Goal: Task Accomplishment & Management: Use online tool/utility

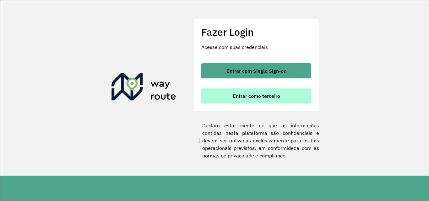
click at [261, 98] on span "Entrar como terceiro" at bounding box center [256, 96] width 47 height 5
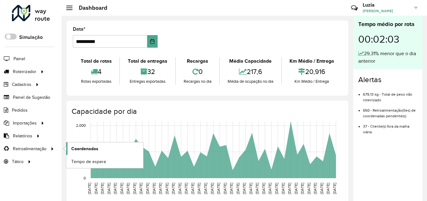
click at [81, 147] on span "Coordenadas" at bounding box center [84, 149] width 27 height 7
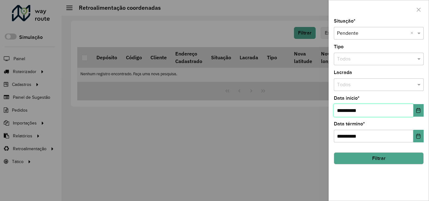
click at [349, 111] on input "**********" at bounding box center [373, 110] width 79 height 13
type input "**********"
click at [389, 159] on button "Filtrar" at bounding box center [379, 159] width 90 height 12
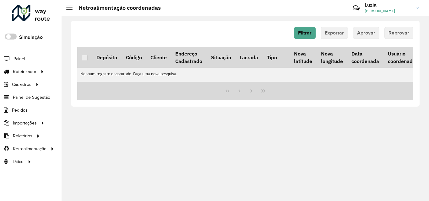
click at [416, 6] on link "Luzia Luzia Barauna Costa" at bounding box center [394, 8] width 59 height 16
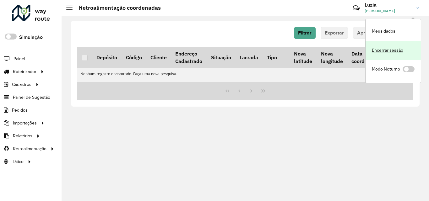
click at [386, 52] on link "Encerrar sessão" at bounding box center [393, 50] width 55 height 19
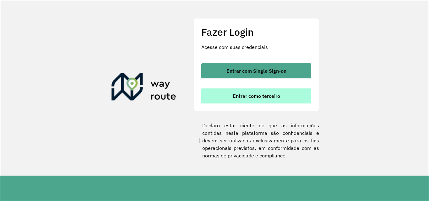
click at [270, 100] on button "Entrar como terceiro" at bounding box center [256, 96] width 110 height 15
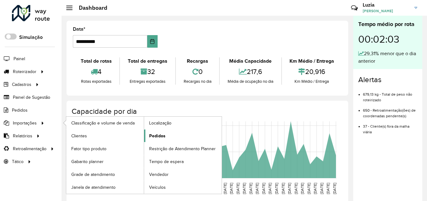
click at [151, 136] on span "Pedidos" at bounding box center [157, 136] width 16 height 7
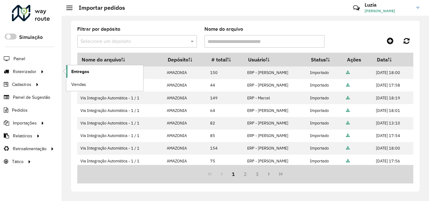
click at [72, 71] on span "Entregas" at bounding box center [80, 71] width 18 height 7
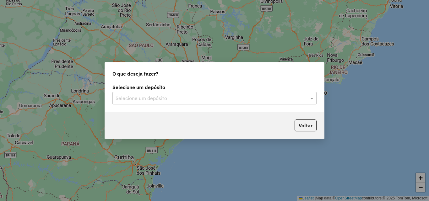
click at [132, 95] on input "text" at bounding box center [208, 99] width 185 height 8
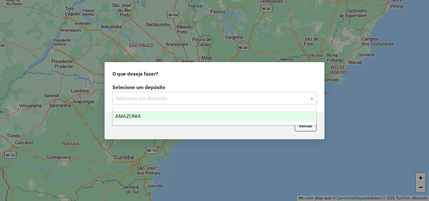
click at [134, 116] on span "AMAZONIA" at bounding box center [128, 116] width 26 height 5
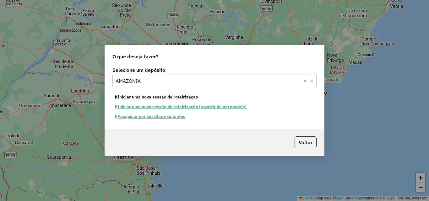
click at [146, 98] on button "Iniciar uma nova sessão de roteirização" at bounding box center [156, 97] width 89 height 10
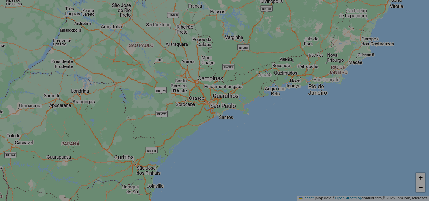
select select "*"
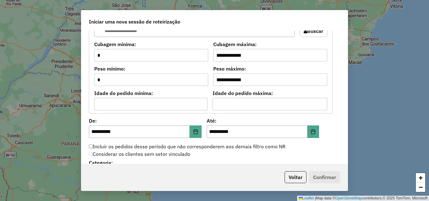
scroll to position [565, 0]
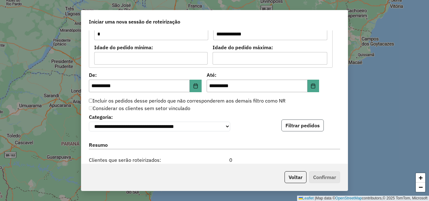
click at [297, 127] on button "Filtrar pedidos" at bounding box center [302, 126] width 42 height 12
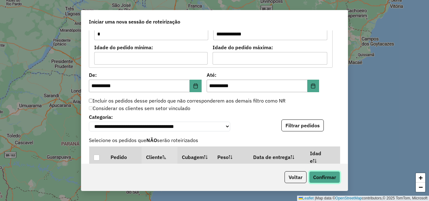
click at [329, 177] on button "Confirmar" at bounding box center [324, 177] width 31 height 12
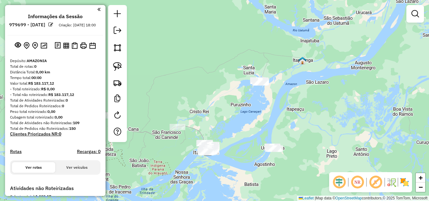
drag, startPoint x: 280, startPoint y: 47, endPoint x: 272, endPoint y: 102, distance: 55.5
click at [272, 101] on div "Janela de atendimento Grade de atendimento Capacidade Transportadoras Veículos …" at bounding box center [214, 100] width 429 height 201
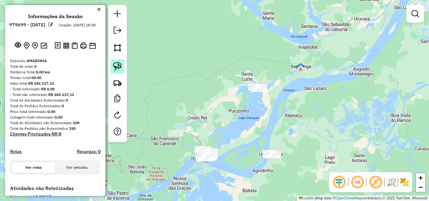
click at [112, 67] on link at bounding box center [118, 67] width 14 height 14
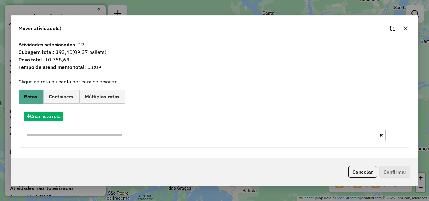
click at [408, 29] on button "button" at bounding box center [405, 28] width 10 height 10
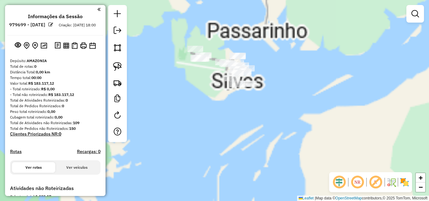
drag, startPoint x: 251, startPoint y: 80, endPoint x: 257, endPoint y: 128, distance: 48.7
click at [258, 140] on div "Janela de atendimento Grade de atendimento Capacidade Transportadoras Veículos …" at bounding box center [214, 100] width 429 height 201
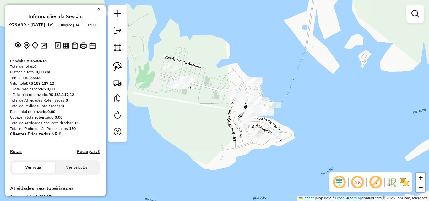
drag, startPoint x: 268, startPoint y: 86, endPoint x: 275, endPoint y: 111, distance: 26.4
click at [288, 123] on div "Janela de atendimento Grade de atendimento Capacidade Transportadoras Veículos …" at bounding box center [214, 100] width 429 height 201
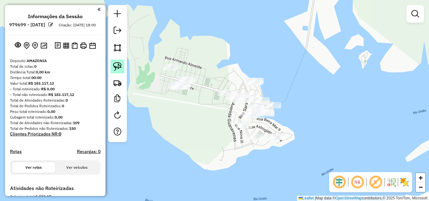
click at [118, 68] on img at bounding box center [117, 66] width 9 height 9
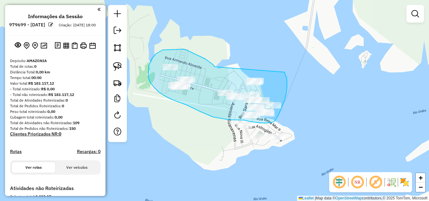
drag, startPoint x: 215, startPoint y: 67, endPoint x: 284, endPoint y: 71, distance: 69.2
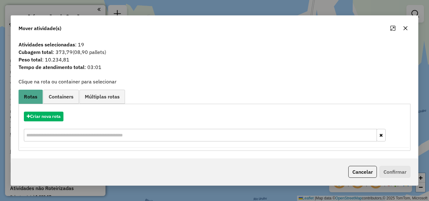
click at [405, 28] on icon "button" at bounding box center [405, 28] width 5 height 5
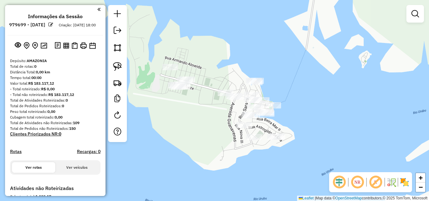
drag, startPoint x: 302, startPoint y: 96, endPoint x: 310, endPoint y: 83, distance: 15.5
click at [310, 83] on div "Janela de atendimento Grade de atendimento Capacidade Transportadoras Veículos …" at bounding box center [214, 100] width 429 height 201
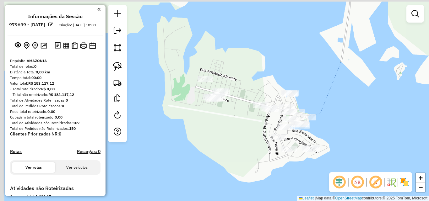
drag, startPoint x: 305, startPoint y: 79, endPoint x: 332, endPoint y: 105, distance: 36.9
click at [332, 105] on div "Janela de atendimento Grade de atendimento Capacidade Transportadoras Veículos …" at bounding box center [214, 100] width 429 height 201
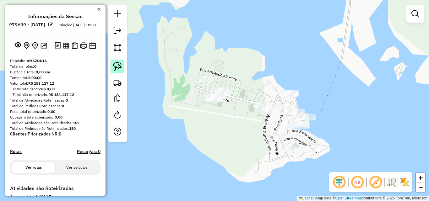
click at [116, 67] on img at bounding box center [117, 66] width 9 height 9
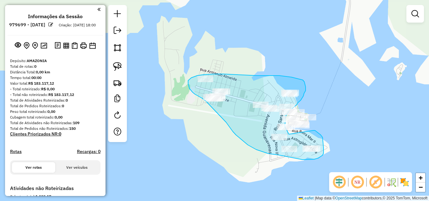
drag, startPoint x: 313, startPoint y: 131, endPoint x: 289, endPoint y: 134, distance: 24.5
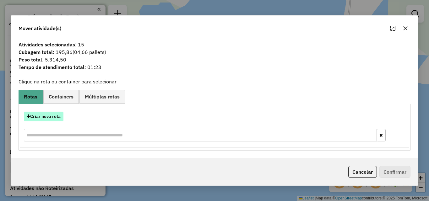
click at [53, 119] on button "Criar nova rota" at bounding box center [44, 117] width 40 height 10
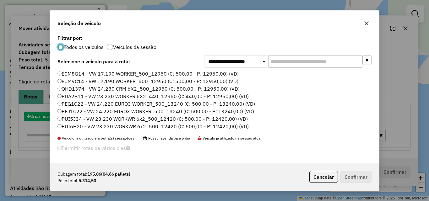
scroll to position [3, 2]
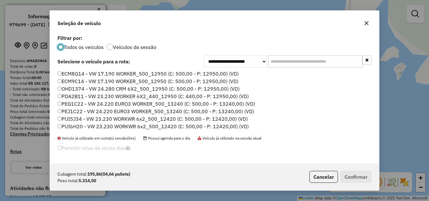
click at [65, 121] on label "PUI5J34 - VW 23.230 WORKWR 6x2_500_12420 (C: 500,00 - P: 12420,00) (VD)" at bounding box center [152, 119] width 190 height 8
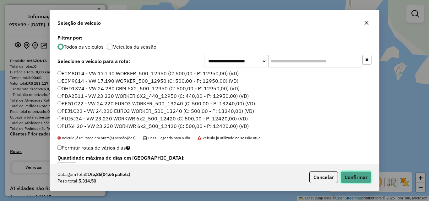
click at [350, 175] on button "Confirmar" at bounding box center [355, 177] width 31 height 12
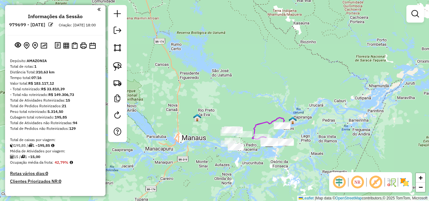
drag, startPoint x: 241, startPoint y: 126, endPoint x: 253, endPoint y: 123, distance: 12.0
click at [253, 124] on icon at bounding box center [268, 131] width 32 height 26
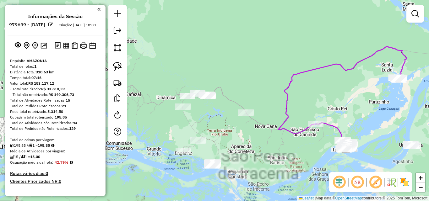
drag, startPoint x: 271, startPoint y: 130, endPoint x: 291, endPoint y: 77, distance: 56.8
click at [291, 77] on icon at bounding box center [342, 97] width 129 height 103
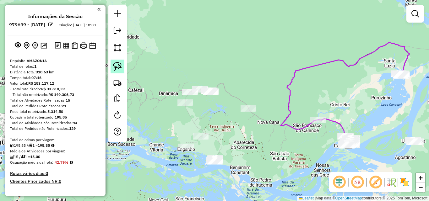
click at [119, 70] on img at bounding box center [117, 66] width 9 height 9
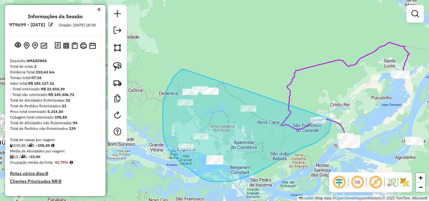
drag, startPoint x: 183, startPoint y: 69, endPoint x: 333, endPoint y: 108, distance: 155.0
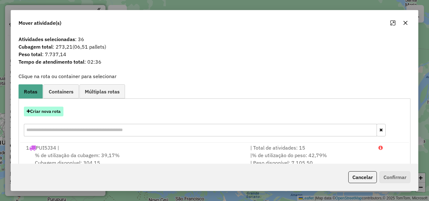
click at [47, 113] on button "Criar nova rota" at bounding box center [44, 112] width 40 height 10
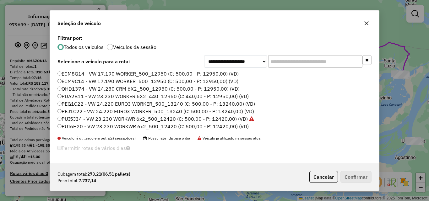
click at [70, 88] on label "OHD1374 - VW 24.280 CRM 6X2_500_12950 (C: 500,00 - P: 12950,00) (VD)" at bounding box center [148, 89] width 182 height 8
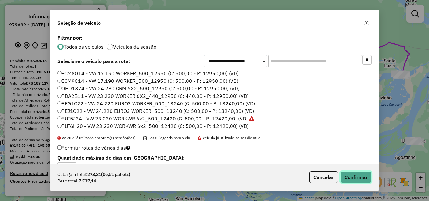
click at [356, 176] on button "Confirmar" at bounding box center [355, 177] width 31 height 12
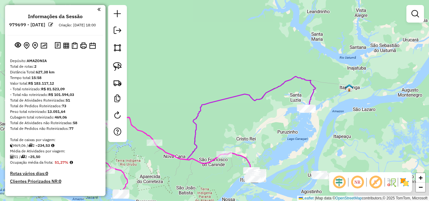
drag, startPoint x: 392, startPoint y: 90, endPoint x: 285, endPoint y: 130, distance: 114.3
click at [285, 130] on div "Janela de atendimento Grade de atendimento Capacidade Transportadoras Veículos …" at bounding box center [214, 100] width 429 height 201
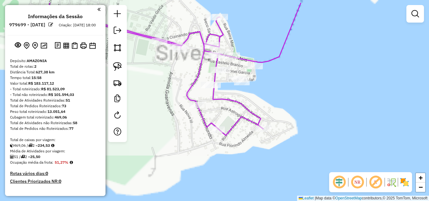
drag, startPoint x: 266, startPoint y: 75, endPoint x: 313, endPoint y: 120, distance: 65.1
click at [326, 125] on div "Janela de atendimento Grade de atendimento Capacidade Transportadoras Veículos …" at bounding box center [214, 100] width 429 height 201
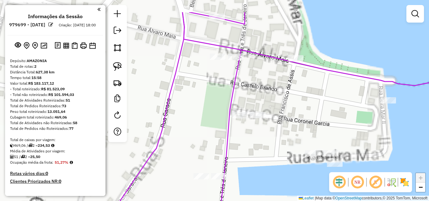
drag, startPoint x: 274, startPoint y: 93, endPoint x: 296, endPoint y: 120, distance: 35.3
click at [298, 124] on div "Janela de atendimento Grade de atendimento Capacidade Transportadoras Veículos …" at bounding box center [214, 100] width 429 height 201
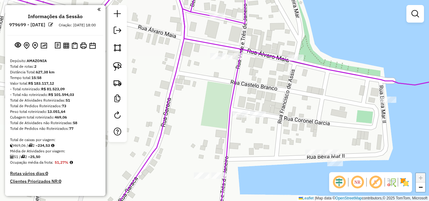
click at [236, 56] on icon at bounding box center [105, 101] width 297 height 242
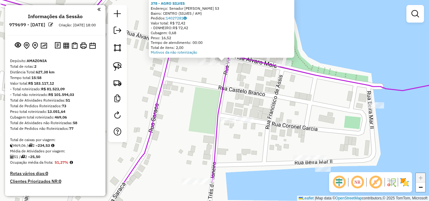
drag, startPoint x: 268, startPoint y: 140, endPoint x: 278, endPoint y: 98, distance: 43.0
click at [278, 98] on div "Atividade não roteirizada 378 - AGRO SILVES Endereço: Senador [PERSON_NAME] 53 …" at bounding box center [214, 100] width 429 height 201
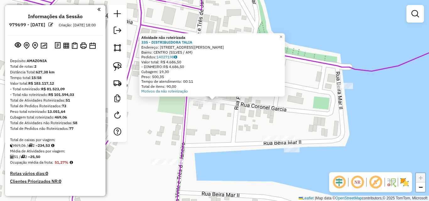
click at [198, 104] on div at bounding box center [197, 101] width 16 height 6
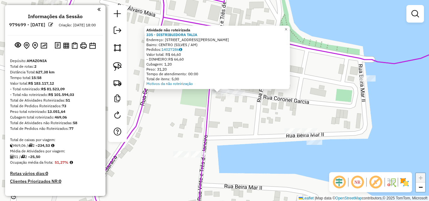
drag, startPoint x: 224, startPoint y: 123, endPoint x: 244, endPoint y: 88, distance: 40.7
click at [246, 86] on div "Atividade não roteirizada 335 - DISTRIBUIDORA TALIA Endereço: [STREET_ADDRESS][…" at bounding box center [214, 100] width 429 height 201
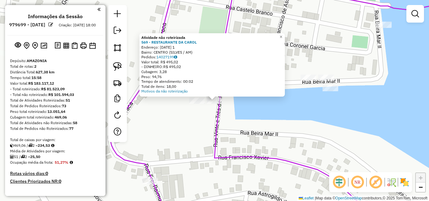
click at [198, 106] on div "Atividade não roteirizada 569 - RESTAURANTE DA [PERSON_NAME]: [DATE] 1 Bairro: …" at bounding box center [214, 100] width 429 height 201
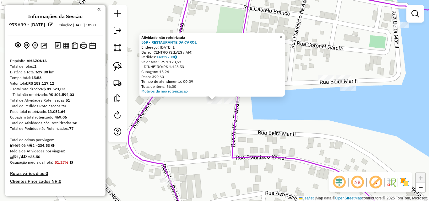
click at [251, 134] on div "Atividade não roteirizada 569 - RESTAURANTE DA [PERSON_NAME]: [DATE] 1 Bairro: …" at bounding box center [214, 100] width 429 height 201
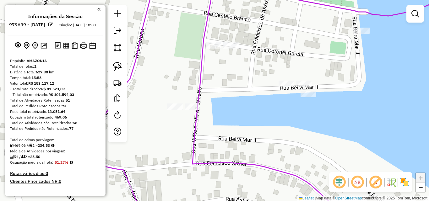
drag, startPoint x: 297, startPoint y: 112, endPoint x: 228, endPoint y: 124, distance: 70.1
click at [228, 124] on div "Janela de atendimento Grade de atendimento Capacidade Transportadoras Veículos …" at bounding box center [214, 100] width 429 height 201
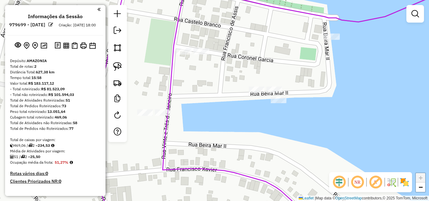
click at [252, 93] on div at bounding box center [257, 90] width 16 height 6
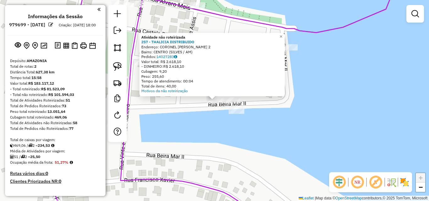
click at [221, 124] on div "Atividade não roteirizada 257 - THALICIA DISTRIBUIDO Endereço: CORONEL [PERSON_…" at bounding box center [214, 100] width 429 height 201
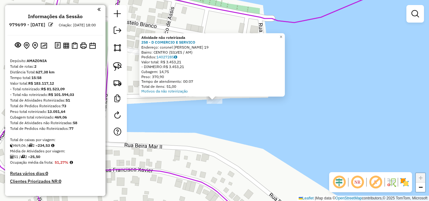
click at [238, 112] on div "Atividade não roteirizada 258 - D COMERCIO E SERVICO Endereço: coronel [PERSON_…" at bounding box center [214, 100] width 429 height 201
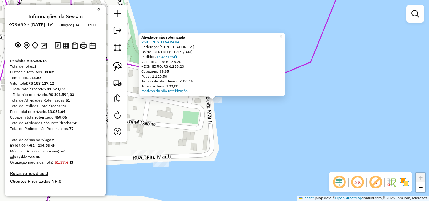
click at [221, 129] on div "Atividade não roteirizada 259 - POSTO [PERSON_NAME]: R.Marechal Castelo Branco …" at bounding box center [214, 100] width 429 height 201
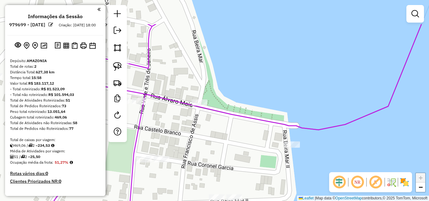
drag, startPoint x: 193, startPoint y: 112, endPoint x: 266, endPoint y: 148, distance: 81.3
click at [273, 155] on div "Janela de atendimento Grade de atendimento Capacidade Transportadoras Veículos …" at bounding box center [214, 100] width 429 height 201
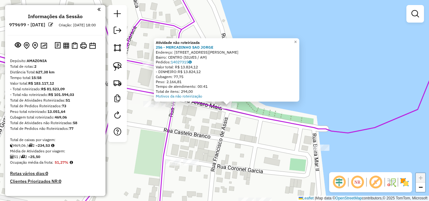
drag, startPoint x: 232, startPoint y: 141, endPoint x: 256, endPoint y: 144, distance: 23.5
click at [255, 145] on div "Atividade não roteirizada 256 - MERCADINHO SAO [PERSON_NAME]: [STREET_ADDRESS][…" at bounding box center [214, 100] width 429 height 201
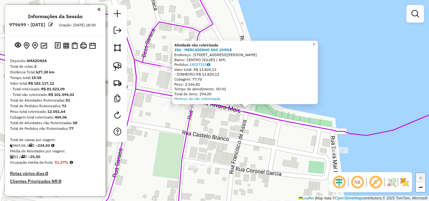
click at [195, 114] on div "Atividade não roteirizada 256 - MERCADINHO SAO [PERSON_NAME]: [STREET_ADDRESS][…" at bounding box center [214, 100] width 429 height 201
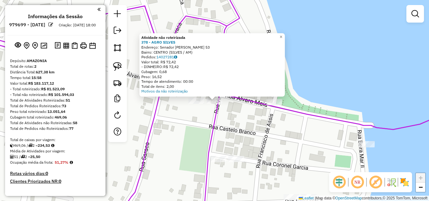
click at [216, 127] on icon at bounding box center [98, 101] width 283 height 242
select select "**********"
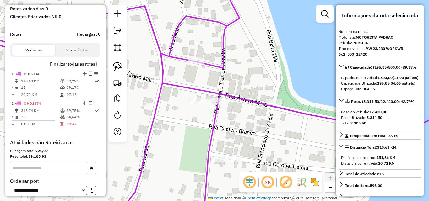
scroll to position [227, 0]
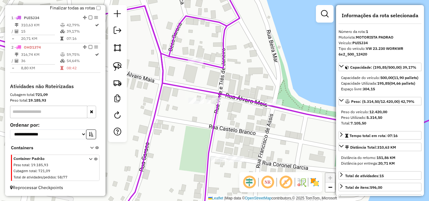
click at [291, 133] on div "Janela de atendimento Grade de atendimento Capacidade Transportadoras Veículos …" at bounding box center [214, 100] width 429 height 201
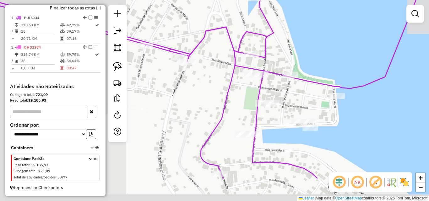
drag, startPoint x: 290, startPoint y: 137, endPoint x: 299, endPoint y: 93, distance: 44.2
click at [299, 94] on div "Janela de atendimento Grade de atendimento Capacidade Transportadoras Veículos …" at bounding box center [214, 100] width 429 height 201
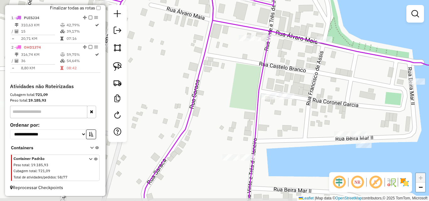
drag, startPoint x: 285, startPoint y: 83, endPoint x: 285, endPoint y: 60, distance: 23.2
click at [285, 60] on div "Janela de atendimento Grade de atendimento Capacidade Transportadoras Veículos …" at bounding box center [214, 100] width 429 height 201
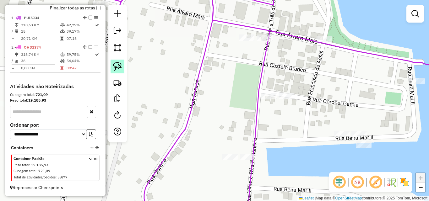
click at [119, 66] on img at bounding box center [117, 66] width 9 height 9
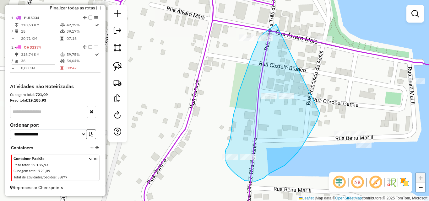
drag, startPoint x: 276, startPoint y: 24, endPoint x: 321, endPoint y: 108, distance: 95.4
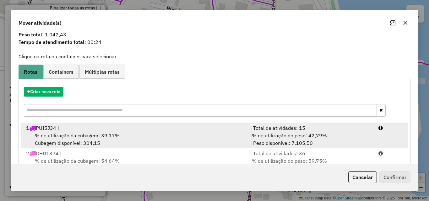
scroll to position [41, 0]
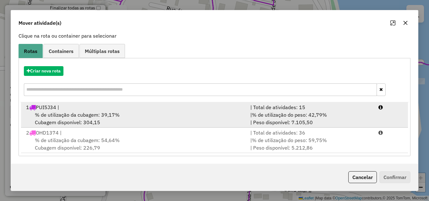
click at [103, 118] on span "% de utilização da cubagem: 39,17%" at bounding box center [77, 115] width 85 height 6
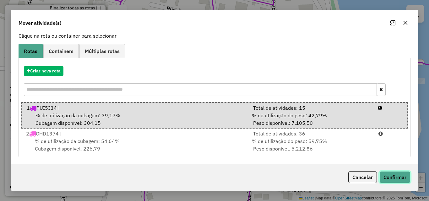
click at [406, 180] on button "Confirmar" at bounding box center [394, 177] width 31 height 12
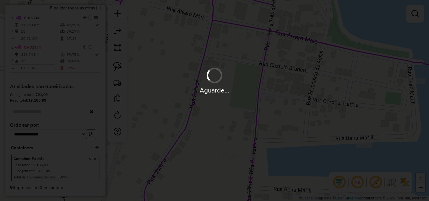
scroll to position [0, 0]
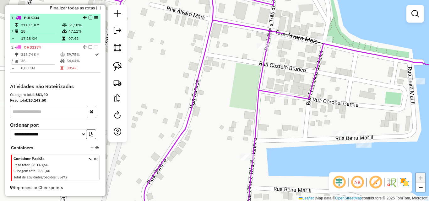
click at [33, 25] on td "311,11 KM" at bounding box center [41, 25] width 41 height 6
select select "**********"
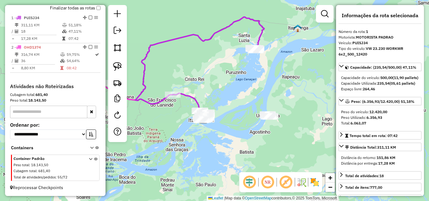
drag, startPoint x: 220, startPoint y: 105, endPoint x: 206, endPoint y: 67, distance: 41.4
click at [202, 66] on div "Janela de atendimento Grade de atendimento Capacidade Transportadoras Veículos …" at bounding box center [214, 100] width 429 height 201
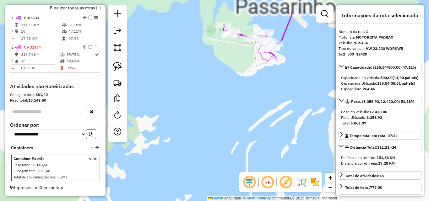
drag, startPoint x: 267, startPoint y: 51, endPoint x: 223, endPoint y: 112, distance: 75.1
click at [210, 123] on div "Janela de atendimento Grade de atendimento Capacidade Transportadoras Veículos …" at bounding box center [214, 100] width 429 height 201
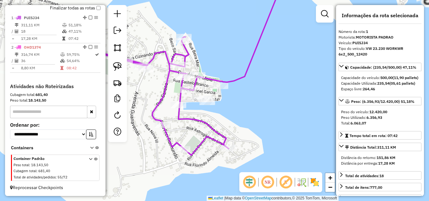
drag, startPoint x: 235, startPoint y: 100, endPoint x: 253, endPoint y: 83, distance: 25.1
click at [253, 83] on div "Janela de atendimento Grade de atendimento Capacidade Transportadoras Veículos …" at bounding box center [214, 100] width 429 height 201
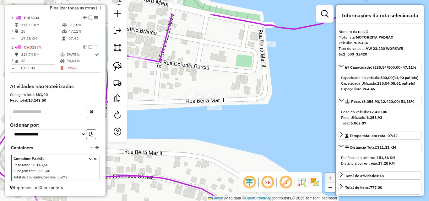
drag, startPoint x: 246, startPoint y: 79, endPoint x: 246, endPoint y: 117, distance: 38.3
click at [258, 126] on div "Janela de atendimento Grade de atendimento Capacidade Transportadoras Veículos …" at bounding box center [214, 100] width 429 height 201
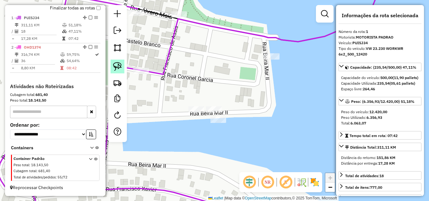
click at [118, 71] on img at bounding box center [117, 66] width 9 height 9
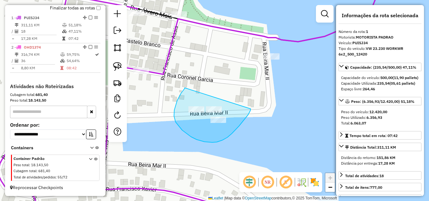
drag, startPoint x: 185, startPoint y: 88, endPoint x: 251, endPoint y: 105, distance: 68.2
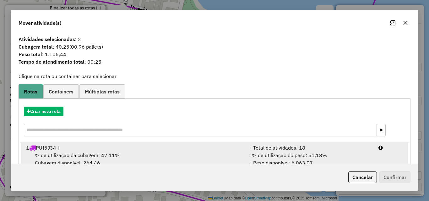
scroll to position [41, 0]
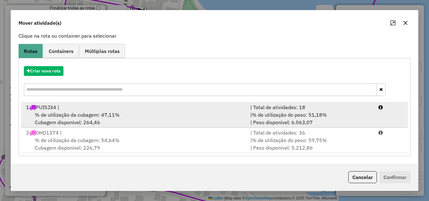
click at [151, 110] on div "1 PUI5J34 |" at bounding box center [134, 108] width 224 height 8
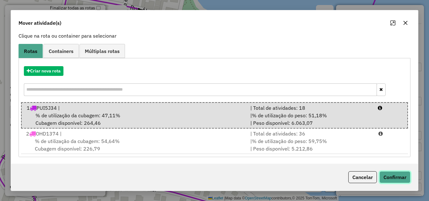
click at [393, 175] on button "Confirmar" at bounding box center [394, 177] width 31 height 12
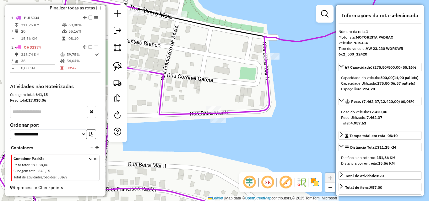
scroll to position [0, 0]
drag, startPoint x: 255, startPoint y: 89, endPoint x: 282, endPoint y: 120, distance: 41.0
click at [282, 120] on div "Janela de atendimento Grade de atendimento Capacidade Transportadoras Veículos …" at bounding box center [214, 100] width 429 height 201
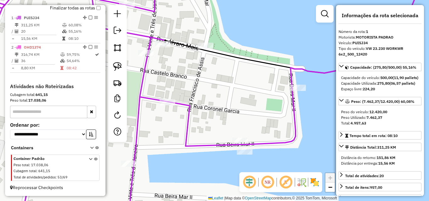
drag, startPoint x: 221, startPoint y: 79, endPoint x: 232, endPoint y: 150, distance: 72.2
click at [232, 150] on div "Janela de atendimento Grade de atendimento Capacidade Transportadoras Veículos …" at bounding box center [214, 100] width 429 height 201
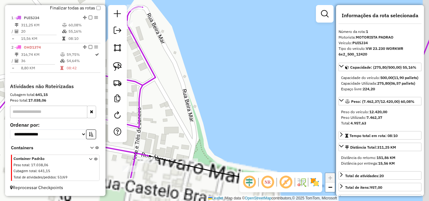
drag, startPoint x: 258, startPoint y: 122, endPoint x: 241, endPoint y: 32, distance: 90.7
click at [241, 32] on div "Janela de atendimento Grade de atendimento Capacidade Transportadoras Veículos …" at bounding box center [214, 100] width 429 height 201
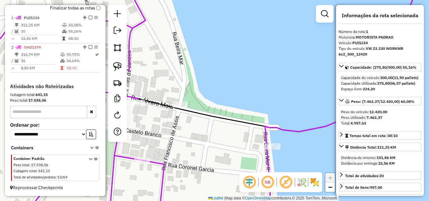
drag, startPoint x: 274, startPoint y: 95, endPoint x: 267, endPoint y: 70, distance: 26.1
click at [268, 72] on div "Janela de atendimento Grade de atendimento Capacidade Transportadoras Veículos …" at bounding box center [214, 100] width 429 height 201
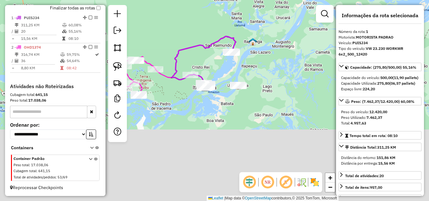
drag, startPoint x: 201, startPoint y: 158, endPoint x: 208, endPoint y: 92, distance: 66.7
click at [223, 78] on div "Janela de atendimento Grade de atendimento Capacidade Transportadoras Veículos …" at bounding box center [214, 100] width 429 height 201
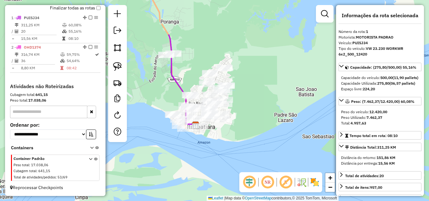
drag, startPoint x: 226, startPoint y: 64, endPoint x: 236, endPoint y: 121, distance: 57.7
click at [237, 125] on div "Janela de atendimento Grade de atendimento Capacidade Transportadoras Veículos …" at bounding box center [214, 100] width 429 height 201
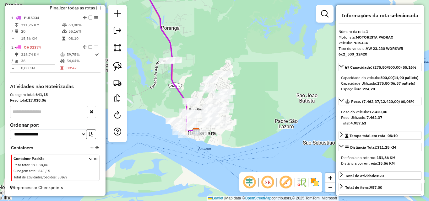
click at [250, 109] on div "Janela de atendimento Grade de atendimento Capacidade Transportadoras Veículos …" at bounding box center [214, 100] width 429 height 201
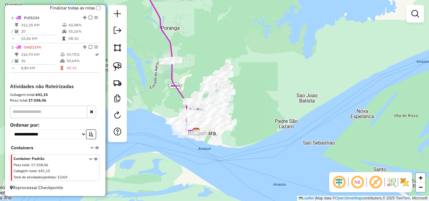
drag, startPoint x: 252, startPoint y: 108, endPoint x: 270, endPoint y: 119, distance: 20.4
click at [270, 119] on div "Janela de atendimento Grade de atendimento Capacidade Transportadoras Veículos …" at bounding box center [214, 100] width 429 height 201
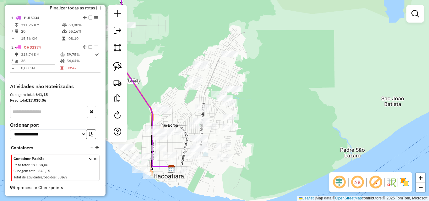
drag, startPoint x: 260, startPoint y: 115, endPoint x: 283, endPoint y: 110, distance: 23.7
click at [283, 111] on div "Janela de atendimento Grade de atendimento Capacidade Transportadoras Veículos …" at bounding box center [214, 100] width 429 height 201
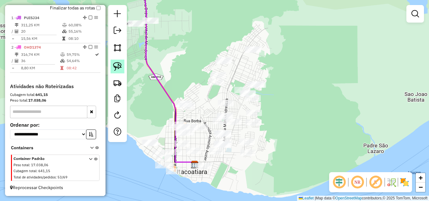
click at [116, 63] on img at bounding box center [117, 66] width 9 height 9
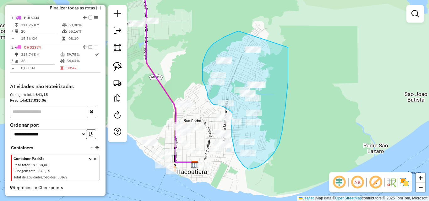
drag, startPoint x: 239, startPoint y: 31, endPoint x: 286, endPoint y: 44, distance: 49.2
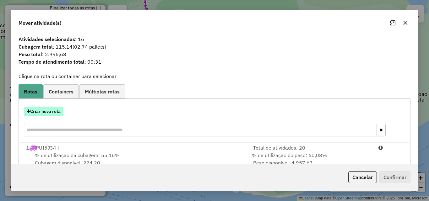
click at [54, 114] on button "Criar nova rota" at bounding box center [44, 112] width 40 height 10
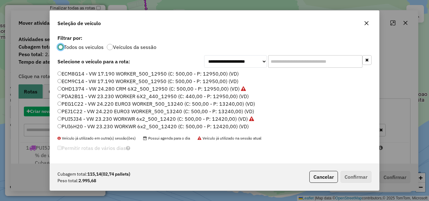
scroll to position [3, 2]
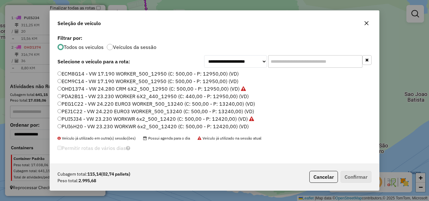
click at [70, 97] on label "PDA2B11 - VW 23.230 WORKER 6X2_440_12950 (C: 440,00 - P: 12950,00) (VD)" at bounding box center [152, 97] width 191 height 8
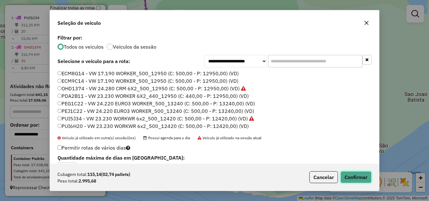
click at [362, 178] on button "Confirmar" at bounding box center [355, 177] width 31 height 12
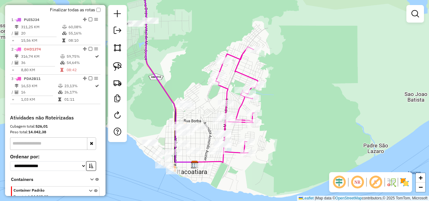
scroll to position [234, 0]
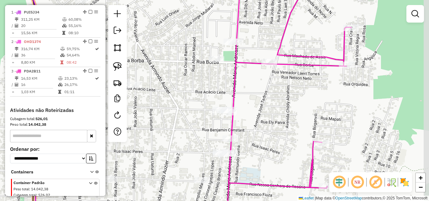
drag, startPoint x: 286, startPoint y: 133, endPoint x: 269, endPoint y: 114, distance: 26.2
click at [270, 114] on div "Janela de atendimento Grade de atendimento Capacidade Transportadoras Veículos …" at bounding box center [214, 100] width 429 height 201
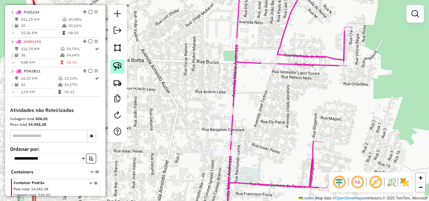
click at [118, 65] on img at bounding box center [117, 66] width 9 height 9
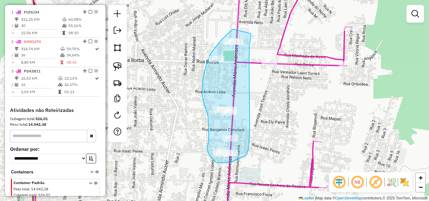
drag, startPoint x: 233, startPoint y: 29, endPoint x: 251, endPoint y: 33, distance: 18.0
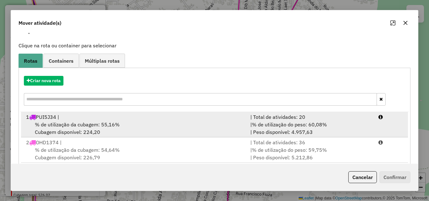
scroll to position [66, 0]
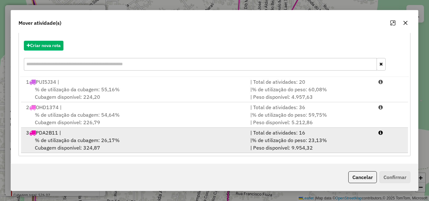
click at [94, 138] on span "% de utilização da cubagem: 26,17%" at bounding box center [77, 140] width 85 height 6
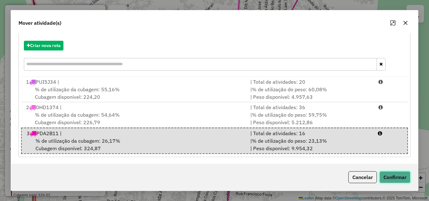
click at [397, 181] on button "Confirmar" at bounding box center [394, 177] width 31 height 12
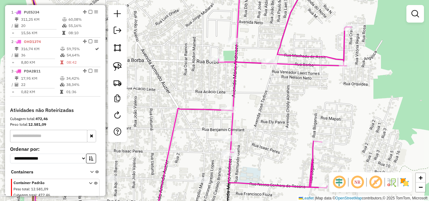
scroll to position [0, 0]
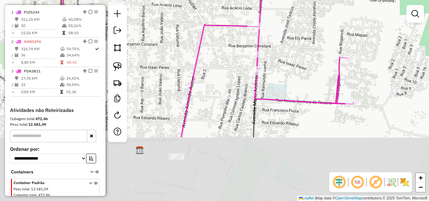
drag, startPoint x: 272, startPoint y: 132, endPoint x: 298, endPoint y: 46, distance: 89.4
click at [298, 47] on div "Janela de atendimento Grade de atendimento Capacidade Transportadoras Veículos …" at bounding box center [214, 100] width 429 height 201
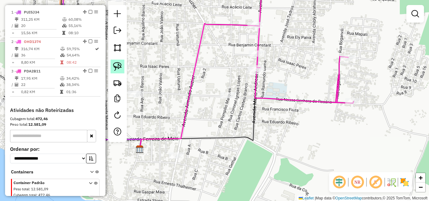
click at [114, 69] on img at bounding box center [117, 66] width 9 height 9
drag, startPoint x: 220, startPoint y: 85, endPoint x: 247, endPoint y: 99, distance: 30.9
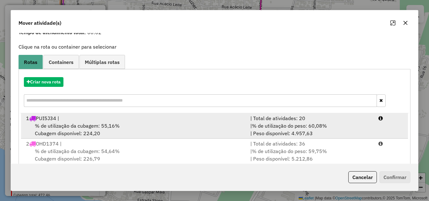
scroll to position [66, 0]
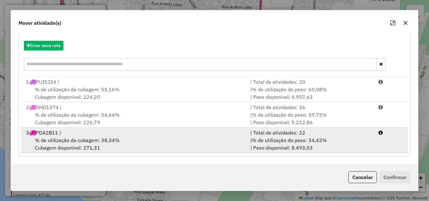
click at [134, 142] on div "% de utilização da cubagem: 38,34% Cubagem disponível: 271,31" at bounding box center [134, 144] width 224 height 15
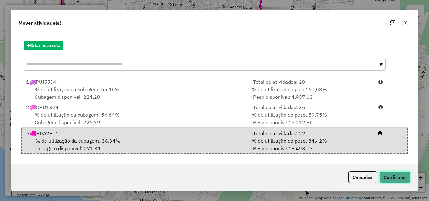
click at [388, 178] on button "Confirmar" at bounding box center [394, 177] width 31 height 12
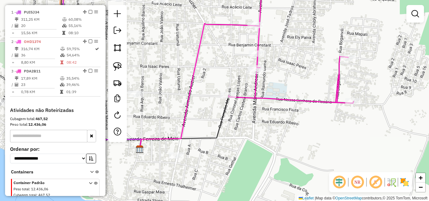
scroll to position [0, 0]
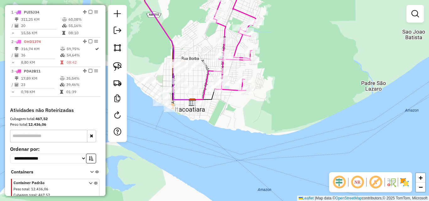
drag, startPoint x: 232, startPoint y: 105, endPoint x: 253, endPoint y: 127, distance: 30.2
click at [254, 128] on div "Janela de atendimento Grade de atendimento Capacidade Transportadoras Veículos …" at bounding box center [214, 100] width 429 height 201
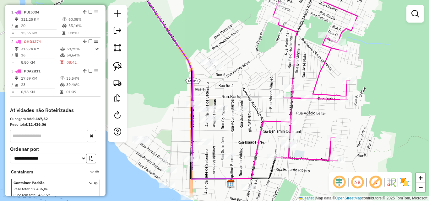
drag, startPoint x: 213, startPoint y: 63, endPoint x: 213, endPoint y: 85, distance: 21.7
click at [213, 85] on div "Janela de atendimento Grade de atendimento Capacidade Transportadoras Veículos …" at bounding box center [214, 100] width 429 height 201
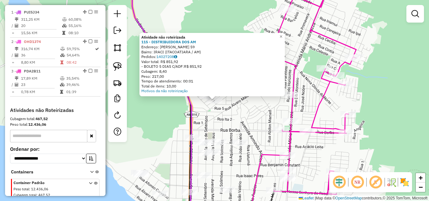
click at [224, 116] on div "Atividade não roteirizada 115 - DISTRIBUIDORA DOS AM Endereço: [PERSON_NAME] 59…" at bounding box center [214, 100] width 429 height 201
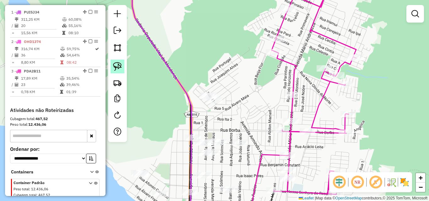
click at [116, 68] on img at bounding box center [117, 66] width 9 height 9
drag, startPoint x: 197, startPoint y: 81, endPoint x: 234, endPoint y: 97, distance: 40.7
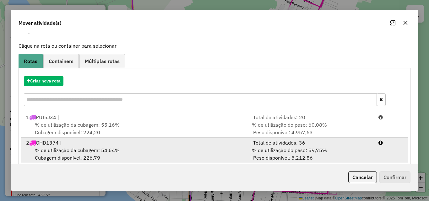
scroll to position [66, 0]
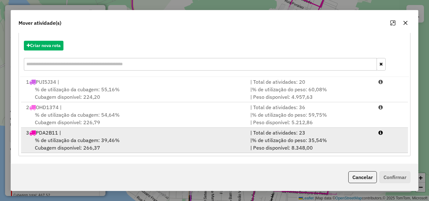
click at [123, 147] on div "% de utilização da cubagem: 39,46% Cubagem disponível: 266,37" at bounding box center [134, 144] width 224 height 15
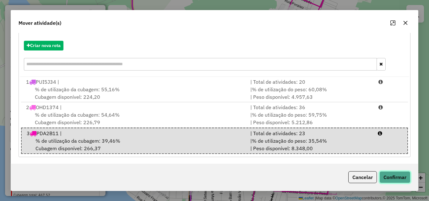
click at [405, 178] on button "Confirmar" at bounding box center [394, 177] width 31 height 12
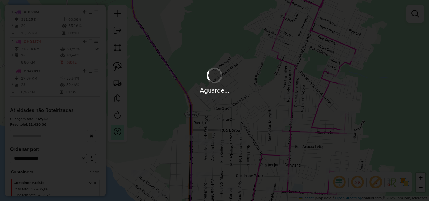
scroll to position [0, 0]
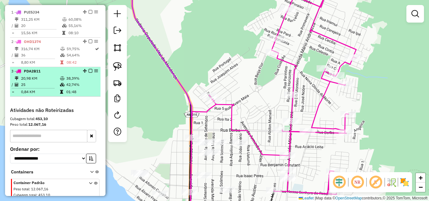
click at [49, 87] on td "25" at bounding box center [40, 85] width 39 height 6
select select "**********"
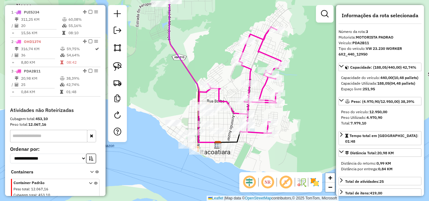
drag, startPoint x: 188, startPoint y: 82, endPoint x: 236, endPoint y: 48, distance: 59.1
click at [234, 48] on div "Janela de atendimento Grade de atendimento Capacidade Transportadoras Veículos …" at bounding box center [214, 100] width 429 height 201
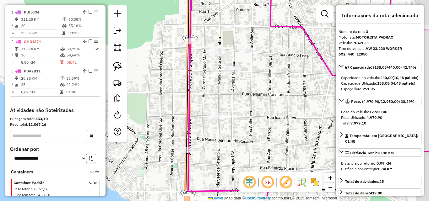
drag, startPoint x: 275, startPoint y: 95, endPoint x: 248, endPoint y: 93, distance: 26.4
click at [249, 94] on div "Janela de atendimento Grade de atendimento Capacidade Transportadoras Veículos …" at bounding box center [214, 100] width 429 height 201
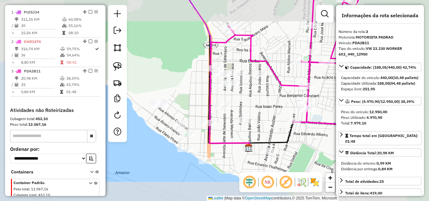
click at [259, 100] on div "Janela de atendimento Grade de atendimento Capacidade Transportadoras Veículos …" at bounding box center [214, 100] width 429 height 201
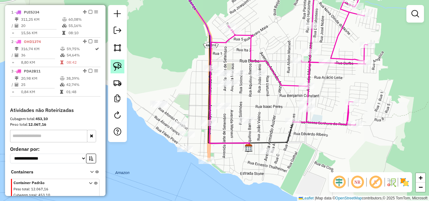
click at [116, 68] on img at bounding box center [117, 66] width 9 height 9
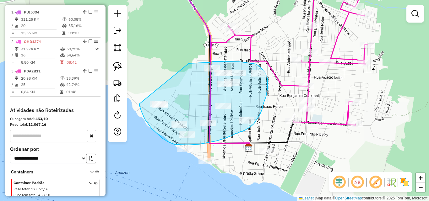
drag, startPoint x: 189, startPoint y: 63, endPoint x: 139, endPoint y: 100, distance: 61.7
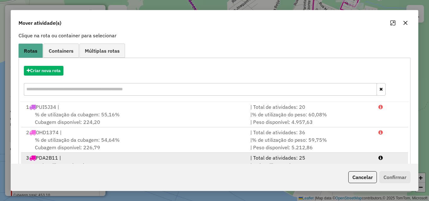
scroll to position [66, 0]
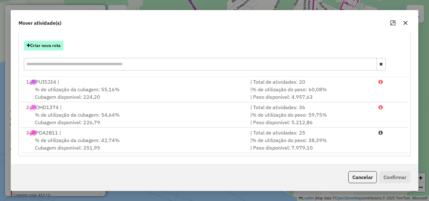
click at [57, 49] on button "Criar nova rota" at bounding box center [44, 46] width 40 height 10
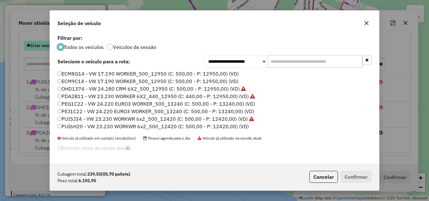
scroll to position [3, 2]
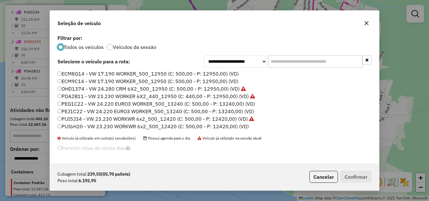
click at [82, 74] on label "ECM8G14 - VW 17.190 WORKER_500_12950 (C: 500,00 - P: 12950,00) (VD)" at bounding box center [147, 74] width 181 height 8
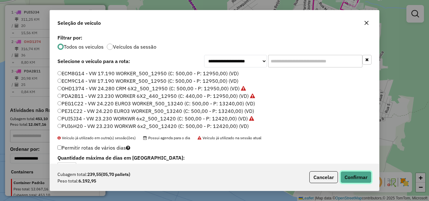
click at [356, 177] on button "Confirmar" at bounding box center [355, 177] width 31 height 12
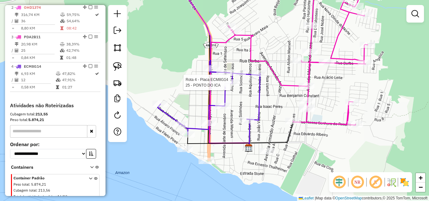
select select "**********"
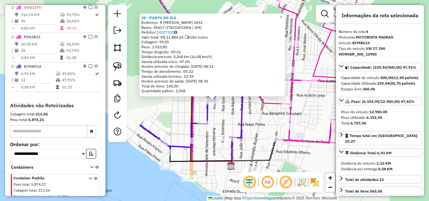
scroll to position [294, 0]
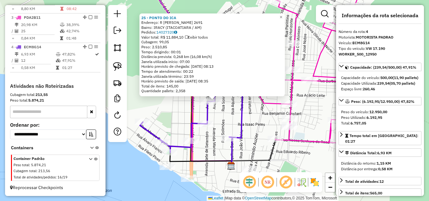
click at [229, 123] on div "25 - PONTO DO ICA Endereço: R [PERSON_NAME] 2691 Bairro: [GEOGRAPHIC_DATA] ([GE…" at bounding box center [214, 100] width 429 height 201
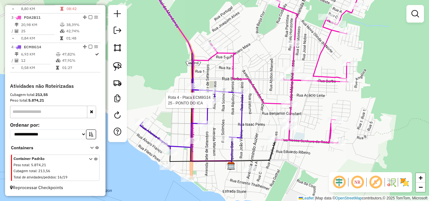
select select "**********"
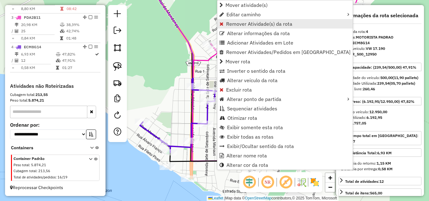
click at [232, 24] on span "Remover Atividade(s) da rota" at bounding box center [259, 23] width 66 height 5
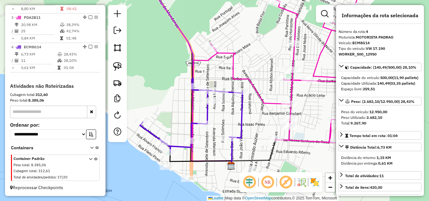
drag, startPoint x: 215, startPoint y: 154, endPoint x: 213, endPoint y: 122, distance: 32.4
click at [213, 122] on div "Janela de atendimento Grade de atendimento Capacidade Transportadoras Veículos …" at bounding box center [214, 100] width 429 height 201
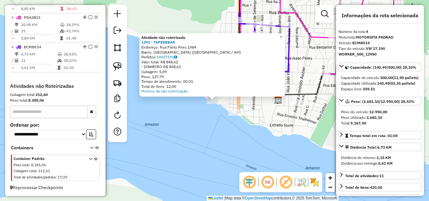
click at [209, 145] on div "Atividade não roteirizada 1291 - TAPEREBAR Endereço: Rua Fileto Pires 1984 Bair…" at bounding box center [214, 100] width 429 height 201
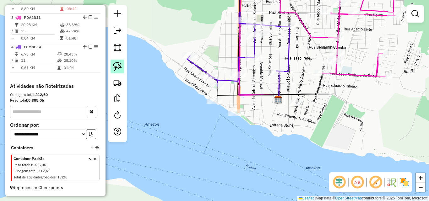
click at [114, 65] on img at bounding box center [117, 66] width 9 height 9
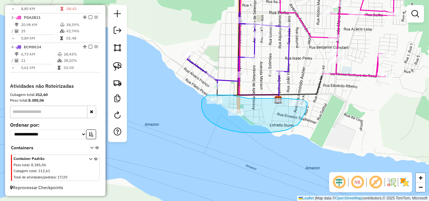
drag, startPoint x: 203, startPoint y: 99, endPoint x: 208, endPoint y: 95, distance: 6.5
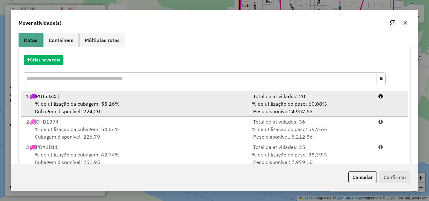
scroll to position [91, 0]
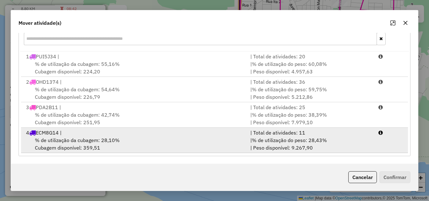
click at [68, 136] on div "4 ECM8G14 |" at bounding box center [134, 133] width 224 height 8
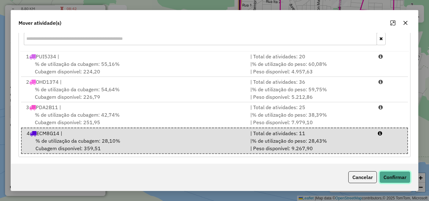
click at [400, 180] on button "Confirmar" at bounding box center [394, 177] width 31 height 12
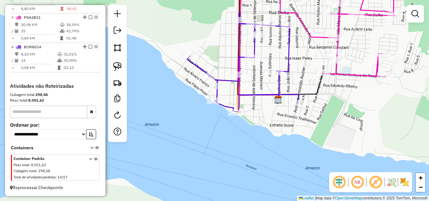
scroll to position [0, 0]
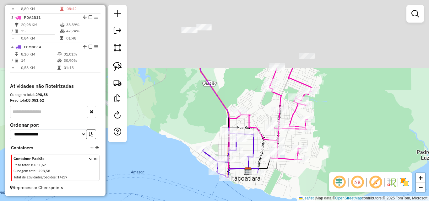
drag, startPoint x: 183, startPoint y: 46, endPoint x: 196, endPoint y: 138, distance: 93.0
click at [196, 138] on div "Janela de atendimento Grade de atendimento Capacidade Transportadoras Veículos …" at bounding box center [214, 100] width 429 height 201
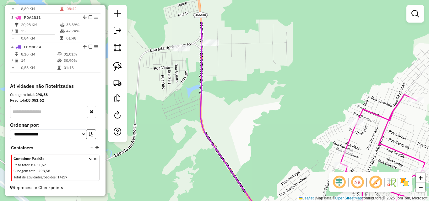
drag, startPoint x: 212, startPoint y: 60, endPoint x: 209, endPoint y: 109, distance: 49.7
click at [213, 114] on div "Janela de atendimento Grade de atendimento Capacidade Transportadoras Veículos …" at bounding box center [214, 100] width 429 height 201
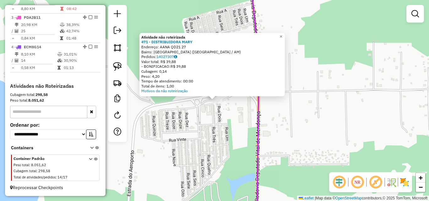
click at [207, 124] on div "Atividade não roteirizada 471 - DISTRIBUIDORA [PERSON_NAME]: AANA QD21 27 Bairr…" at bounding box center [214, 100] width 429 height 201
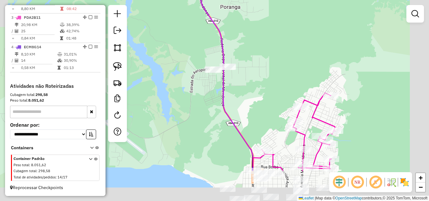
drag, startPoint x: 265, startPoint y: 118, endPoint x: 247, endPoint y: 68, distance: 53.5
click at [248, 71] on div "Janela de atendimento Grade de atendimento Capacidade Transportadoras Veículos …" at bounding box center [214, 100] width 429 height 201
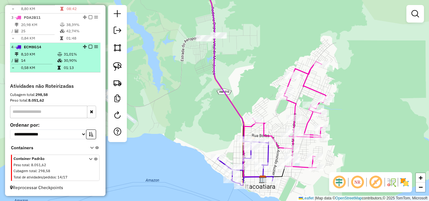
click at [83, 52] on td "31,01%" at bounding box center [80, 54] width 34 height 6
select select "**********"
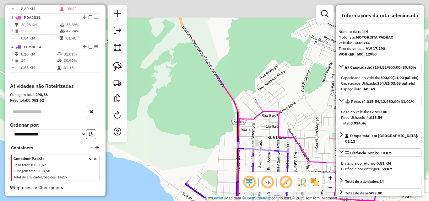
drag, startPoint x: 175, startPoint y: 60, endPoint x: 214, endPoint y: 154, distance: 101.9
click at [214, 154] on div "Janela de atendimento Grade de atendimento Capacidade Transportadoras Veículos …" at bounding box center [214, 100] width 429 height 201
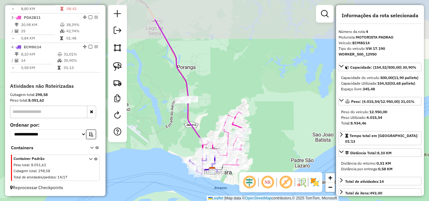
drag, startPoint x: 181, startPoint y: 93, endPoint x: 186, endPoint y: 127, distance: 34.2
click at [188, 147] on div "Janela de atendimento Grade de atendimento Capacidade Transportadoras Veículos …" at bounding box center [214, 100] width 429 height 201
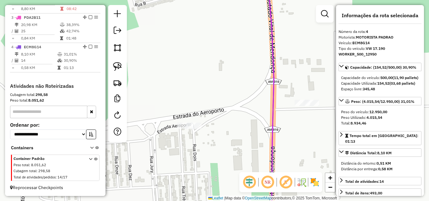
drag, startPoint x: 235, startPoint y: 127, endPoint x: 232, endPoint y: 120, distance: 7.0
click at [218, 121] on div "Janela de atendimento Grade de atendimento Capacidade Transportadoras Veículos …" at bounding box center [214, 100] width 429 height 201
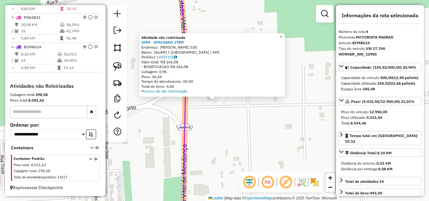
click at [222, 122] on div "Atividade não roteirizada 1054 - ATACADAO JTEM Endereço: [PERSON_NAME] 530 Bair…" at bounding box center [214, 100] width 429 height 201
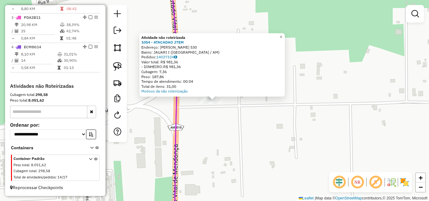
click at [223, 123] on div "Atividade não roteirizada 1054 - ATACADAO JTEM Endereço: [PERSON_NAME] 530 Bair…" at bounding box center [214, 100] width 429 height 201
click at [224, 122] on div "Atividade não roteirizada 1054 - ATACADAO JTEM Endereço: [PERSON_NAME] 530 Bair…" at bounding box center [214, 100] width 429 height 201
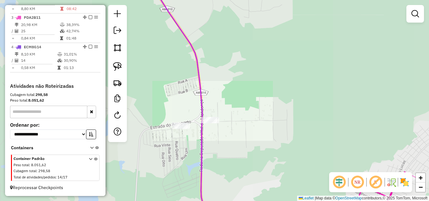
drag, startPoint x: 205, startPoint y: 136, endPoint x: 246, endPoint y: 118, distance: 44.5
click at [213, 118] on icon at bounding box center [184, 101] width 57 height 242
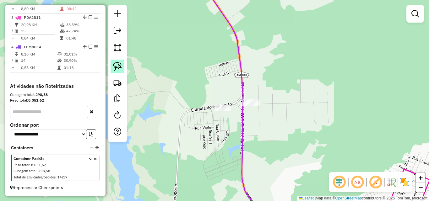
click at [118, 67] on img at bounding box center [117, 66] width 9 height 9
drag, startPoint x: 211, startPoint y: 95, endPoint x: 236, endPoint y: 107, distance: 27.2
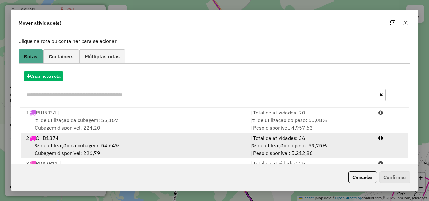
scroll to position [91, 0]
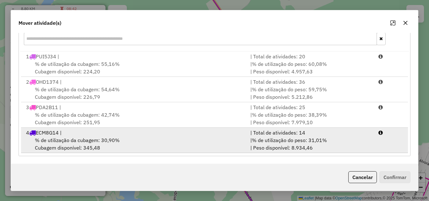
click at [112, 145] on div "% de utilização da cubagem: 30,90% Cubagem disponível: 345,48" at bounding box center [134, 144] width 224 height 15
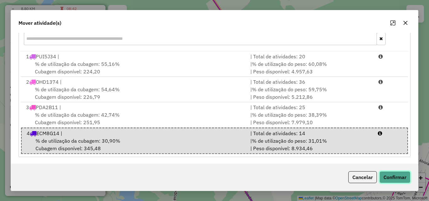
click at [401, 180] on button "Confirmar" at bounding box center [394, 177] width 31 height 12
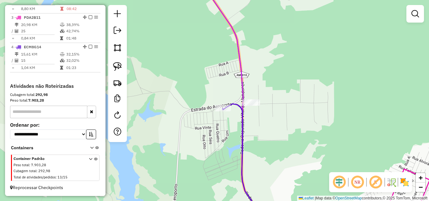
scroll to position [0, 0]
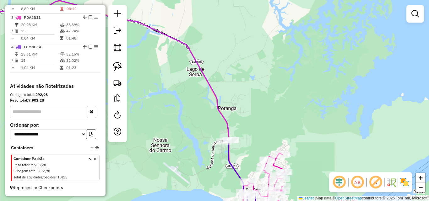
drag, startPoint x: 253, startPoint y: 150, endPoint x: 241, endPoint y: 14, distance: 136.2
click at [242, 27] on div "Janela de atendimento Grade de atendimento Capacidade Transportadoras Veículos …" at bounding box center [214, 100] width 429 height 201
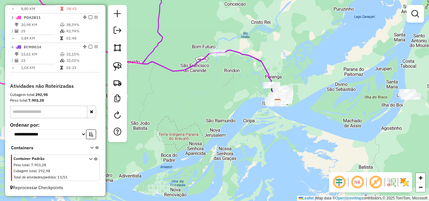
drag, startPoint x: 309, startPoint y: 119, endPoint x: 218, endPoint y: 90, distance: 95.0
click at [219, 90] on div "Janela de atendimento Grade de atendimento Capacidade Transportadoras Veículos …" at bounding box center [214, 100] width 429 height 201
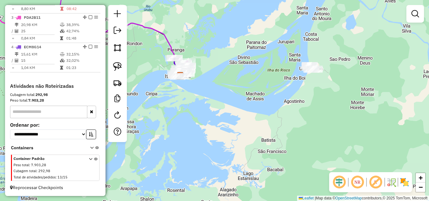
drag, startPoint x: 300, startPoint y: 84, endPoint x: 268, endPoint y: 113, distance: 42.7
click at [269, 114] on div "Janela de atendimento Grade de atendimento Capacidade Transportadoras Veículos …" at bounding box center [214, 100] width 429 height 201
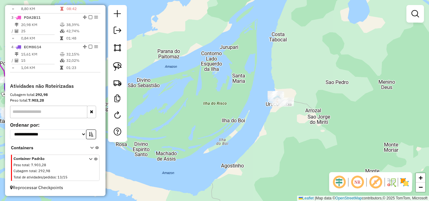
drag, startPoint x: 260, startPoint y: 103, endPoint x: 219, endPoint y: 120, distance: 45.0
click at [222, 124] on div "Janela de atendimento Grade de atendimento Capacidade Transportadoras Veículos …" at bounding box center [214, 100] width 429 height 201
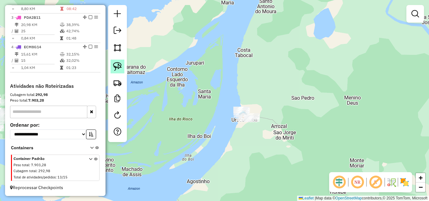
click at [120, 65] on img at bounding box center [117, 66] width 9 height 9
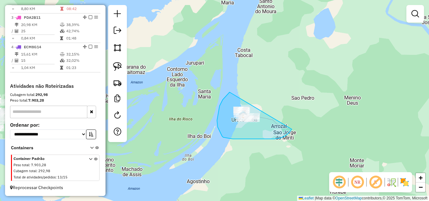
drag, startPoint x: 217, startPoint y: 121, endPoint x: 296, endPoint y: 116, distance: 79.0
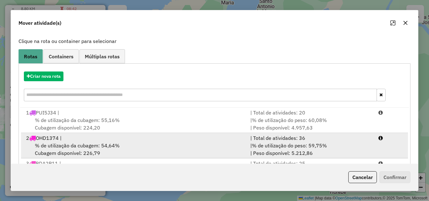
scroll to position [63, 0]
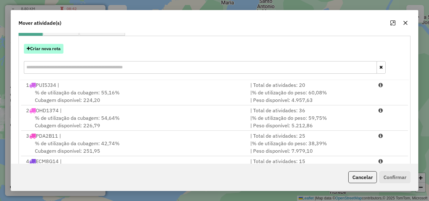
click at [50, 51] on button "Criar nova rota" at bounding box center [44, 49] width 40 height 10
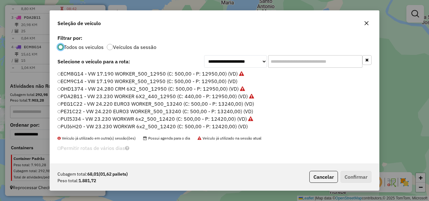
scroll to position [3, 2]
click at [71, 104] on label "PEG1C22 - VW 24.220 EURO3 WORKER_500_13240 (C: 500,00 - P: 13240,00) (VD)" at bounding box center [155, 104] width 197 height 8
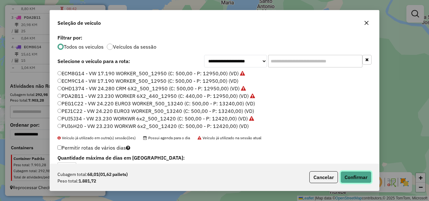
click at [358, 177] on button "Confirmar" at bounding box center [355, 177] width 31 height 12
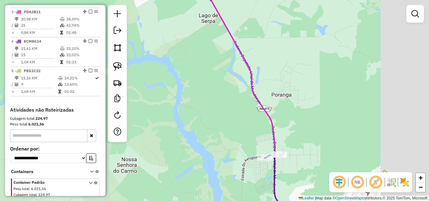
drag, startPoint x: 275, startPoint y: 129, endPoint x: 204, endPoint y: 128, distance: 71.3
click at [194, 136] on div "Janela de atendimento Grade de atendimento Capacidade Transportadoras Veículos …" at bounding box center [214, 100] width 429 height 201
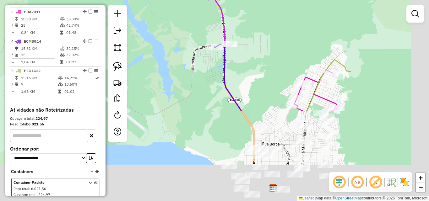
drag, startPoint x: 310, startPoint y: 135, endPoint x: 249, endPoint y: 18, distance: 132.3
click at [252, 12] on div "Janela de atendimento Grade de atendimento Capacidade Transportadoras Veículos …" at bounding box center [214, 100] width 429 height 201
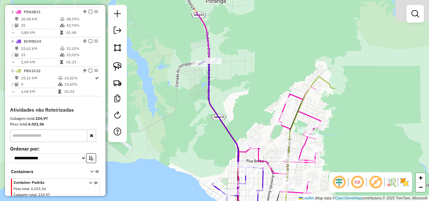
drag, startPoint x: 257, startPoint y: 37, endPoint x: 249, endPoint y: 77, distance: 40.0
click at [254, 81] on div "Janela de atendimento Grade de atendimento Capacidade Transportadoras Veículos …" at bounding box center [214, 100] width 429 height 201
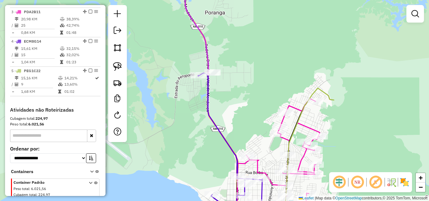
drag, startPoint x: 248, startPoint y: 102, endPoint x: 241, endPoint y: 32, distance: 69.8
click at [241, 33] on div "Janela de atendimento Grade de atendimento Capacidade Transportadoras Veículos …" at bounding box center [214, 100] width 429 height 201
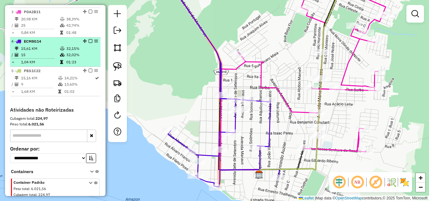
click at [55, 58] on td "15" at bounding box center [40, 55] width 39 height 6
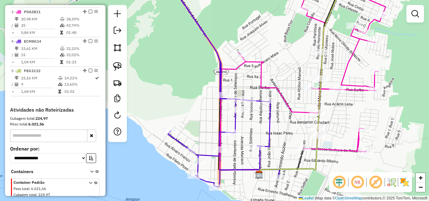
select select "**********"
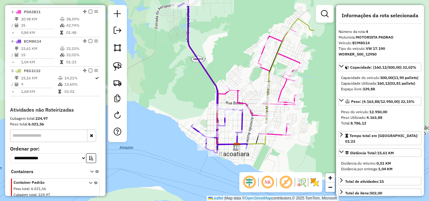
drag, startPoint x: 231, startPoint y: 97, endPoint x: 215, endPoint y: 27, distance: 72.3
click at [216, 28] on div "Janela de atendimento Grade de atendimento Capacidade Transportadoras Veículos …" at bounding box center [214, 100] width 429 height 201
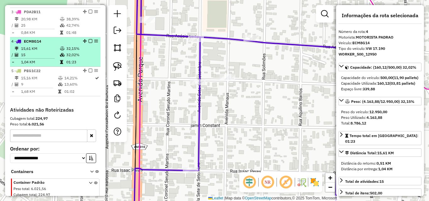
click at [71, 52] on td "32,15%" at bounding box center [82, 49] width 32 height 6
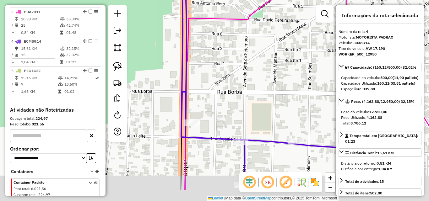
drag, startPoint x: 254, startPoint y: 128, endPoint x: 214, endPoint y: 57, distance: 80.4
click at [213, 54] on div "Janela de atendimento Grade de atendimento Capacidade Transportadoras Veículos …" at bounding box center [214, 100] width 429 height 201
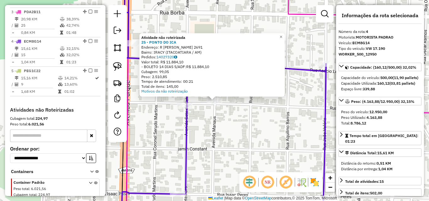
click at [255, 130] on div "Atividade não roteirizada 25 - PONTO DO ICA Endereço: R [PERSON_NAME] 2691 Bair…" at bounding box center [214, 100] width 429 height 201
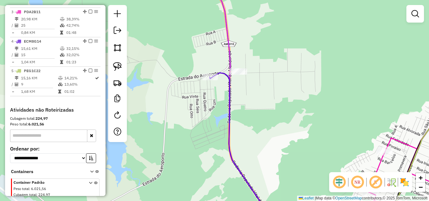
click at [258, 93] on div "Janela de atendimento Grade de atendimento Capacidade Transportadoras Veículos …" at bounding box center [214, 100] width 429 height 201
click at [120, 68] on img at bounding box center [117, 66] width 9 height 9
click at [244, 74] on div "Janela de atendimento Grade de atendimento Capacidade Transportadoras Veículos …" at bounding box center [214, 100] width 429 height 201
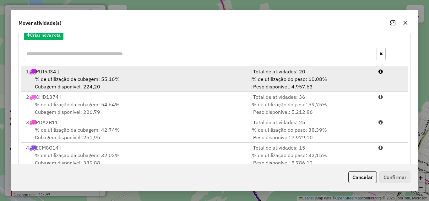
scroll to position [52, 0]
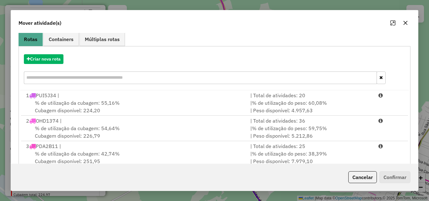
click at [406, 23] on icon "button" at bounding box center [406, 23] width 4 height 4
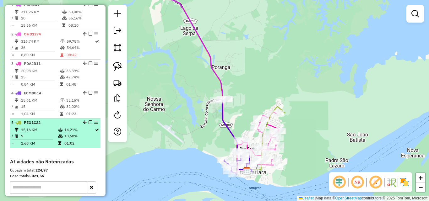
scroll to position [199, 0]
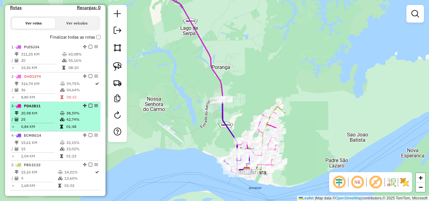
click at [34, 117] on td "20,98 KM" at bounding box center [40, 113] width 39 height 6
select select "**********"
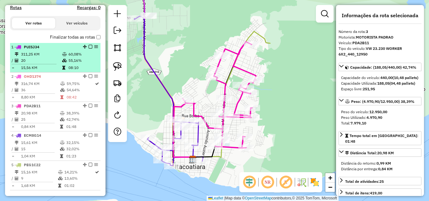
click at [34, 57] on td "311,25 KM" at bounding box center [41, 54] width 41 height 6
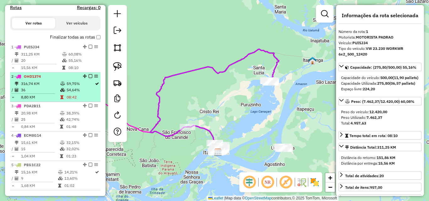
click at [34, 87] on td "316,74 KM" at bounding box center [40, 84] width 39 height 6
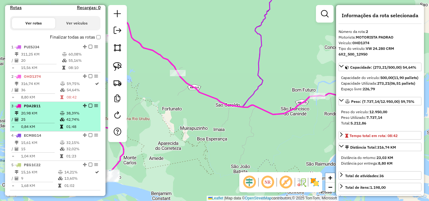
click at [34, 108] on span "PDA2B11" at bounding box center [32, 106] width 17 height 5
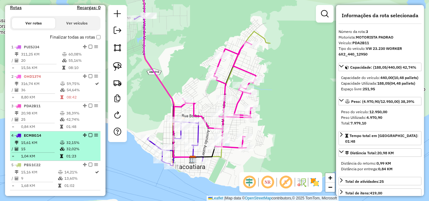
click at [45, 146] on td "15,61 KM" at bounding box center [40, 143] width 39 height 6
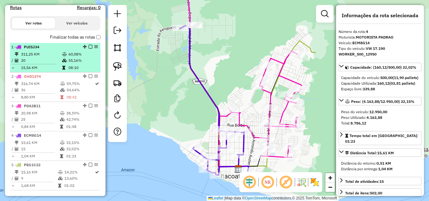
click at [52, 57] on td "311,25 KM" at bounding box center [41, 54] width 41 height 6
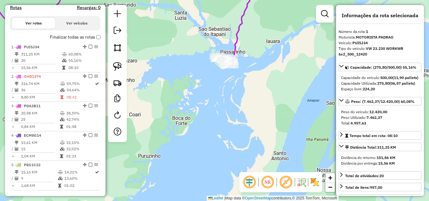
drag, startPoint x: 259, startPoint y: 62, endPoint x: 264, endPoint y: 120, distance: 58.0
click at [264, 120] on div "Janela de atendimento Grade de atendimento Capacidade Transportadoras Veículos …" at bounding box center [214, 100] width 429 height 201
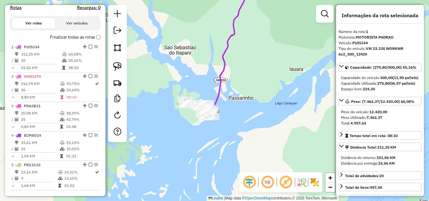
drag, startPoint x: 230, startPoint y: 94, endPoint x: 236, endPoint y: 106, distance: 13.6
click at [235, 106] on div "Janela de atendimento Grade de atendimento Capacidade Transportadoras Veículos …" at bounding box center [214, 100] width 429 height 201
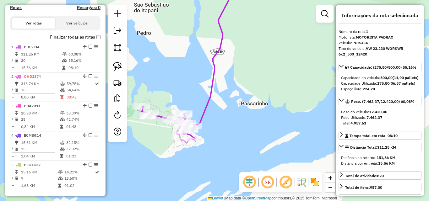
drag, startPoint x: 219, startPoint y: 125, endPoint x: 246, endPoint y: 119, distance: 27.8
click at [246, 119] on div "Janela de atendimento Grade de atendimento Capacidade Transportadoras Veículos …" at bounding box center [214, 100] width 429 height 201
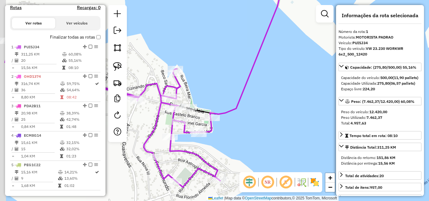
drag, startPoint x: 208, startPoint y: 117, endPoint x: 253, endPoint y: 115, distance: 45.9
click at [253, 115] on div "Janela de atendimento Grade de atendimento Capacidade Transportadoras Veículos …" at bounding box center [214, 100] width 429 height 201
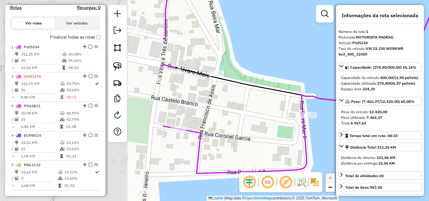
drag, startPoint x: 201, startPoint y: 113, endPoint x: 406, endPoint y: 102, distance: 206.0
click at [406, 102] on hb-router-mapa "Informações da Sessão 979699 - [DATE] Criação: [DATE] 18:00 Depósito: AMAZONIA …" at bounding box center [214, 100] width 429 height 201
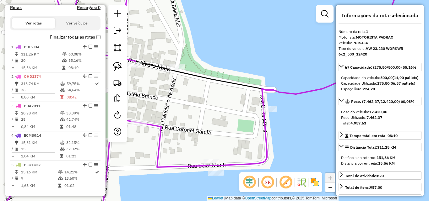
drag, startPoint x: 323, startPoint y: 123, endPoint x: 274, endPoint y: 116, distance: 50.1
click at [275, 116] on div "Janela de atendimento Grade de atendimento Capacidade Transportadoras Veículos …" at bounding box center [214, 100] width 429 height 201
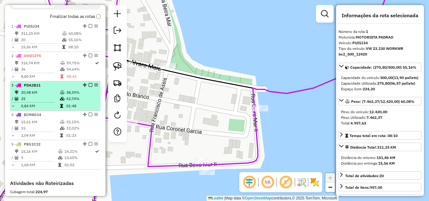
scroll to position [231, 0]
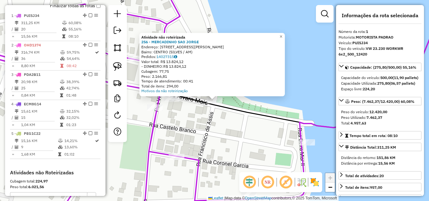
click at [265, 118] on icon at bounding box center [313, 54] width 280 height 148
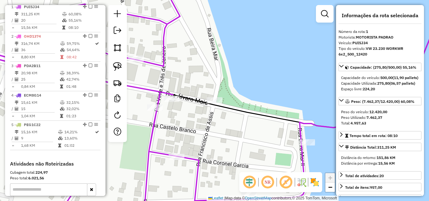
scroll to position [243, 0]
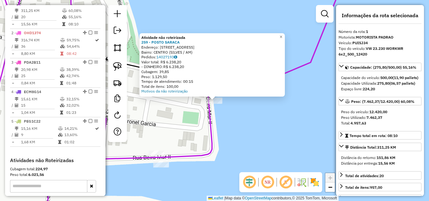
click at [189, 108] on div "Atividade não roteirizada 259 - POSTO [PERSON_NAME]: R.Marechal Castelo Branco …" at bounding box center [214, 100] width 429 height 201
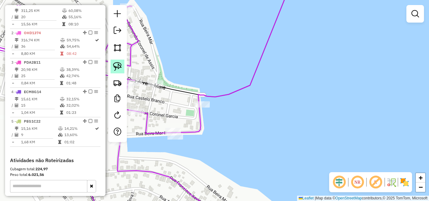
click at [115, 66] on img at bounding box center [117, 66] width 9 height 9
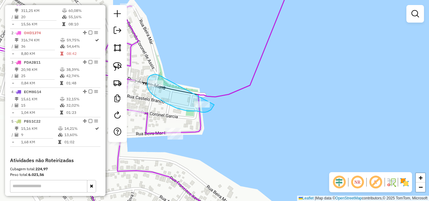
drag, startPoint x: 164, startPoint y: 78, endPoint x: 215, endPoint y: 104, distance: 57.2
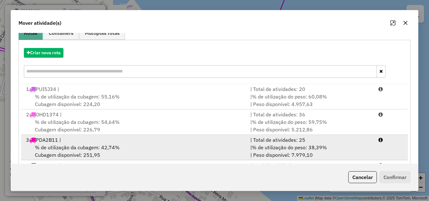
scroll to position [63, 0]
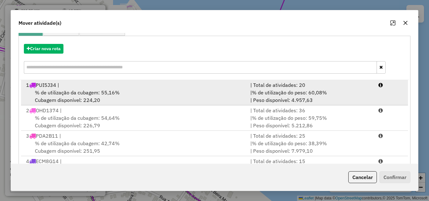
click at [170, 101] on div "% de utilização da cubagem: 55,16% Cubagem disponível: 224,20" at bounding box center [134, 96] width 224 height 15
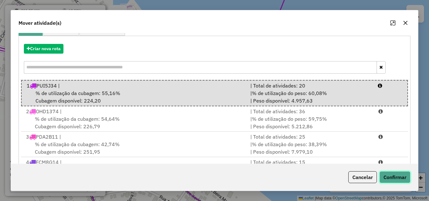
click at [383, 176] on button "Confirmar" at bounding box center [394, 177] width 31 height 12
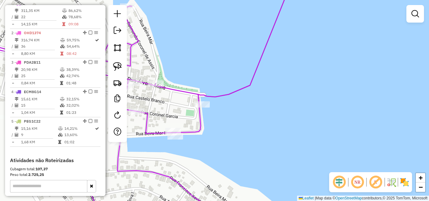
scroll to position [0, 0]
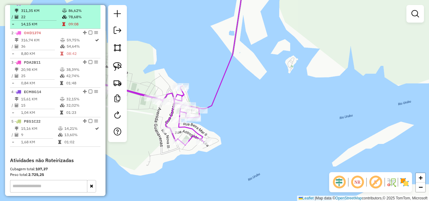
click at [51, 27] on td "14,15 KM" at bounding box center [41, 24] width 41 height 6
select select "**********"
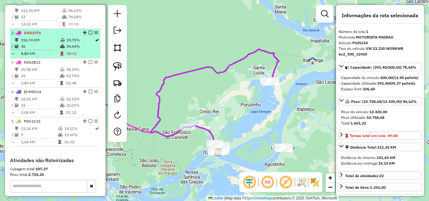
click at [46, 43] on td "316,74 KM" at bounding box center [40, 40] width 39 height 6
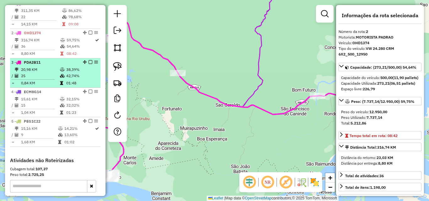
click at [47, 79] on td "25" at bounding box center [40, 76] width 39 height 6
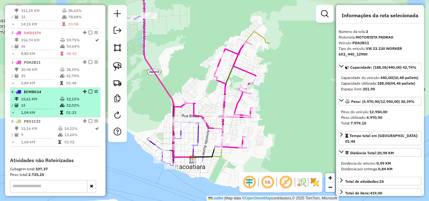
click at [52, 95] on div "4 - ECM8G14" at bounding box center [44, 92] width 67 height 6
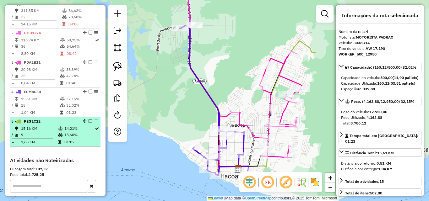
click at [51, 131] on li "5 - PEG1C22 15,16 KM 14,21% / 9 13,60% = 1,68 KM 01:02" at bounding box center [55, 132] width 90 height 30
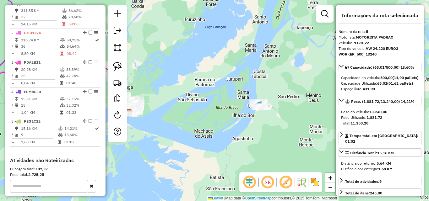
drag, startPoint x: 70, startPoint y: 132, endPoint x: 236, endPoint y: 100, distance: 169.0
click at [237, 100] on div "Janela de atendimento Grade de atendimento Capacidade Transportadoras Veículos …" at bounding box center [214, 100] width 429 height 201
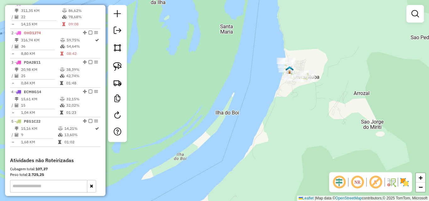
drag, startPoint x: 343, startPoint y: 84, endPoint x: 304, endPoint y: 99, distance: 41.9
click at [305, 99] on div "Janela de atendimento Grade de atendimento Capacidade Transportadoras Veículos …" at bounding box center [214, 100] width 429 height 201
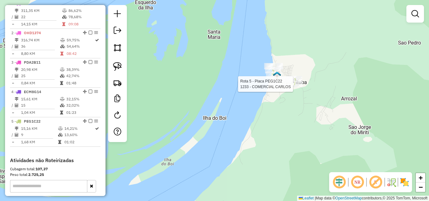
select select "**********"
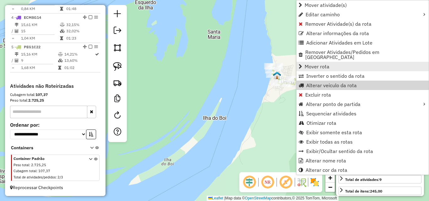
scroll to position [323, 0]
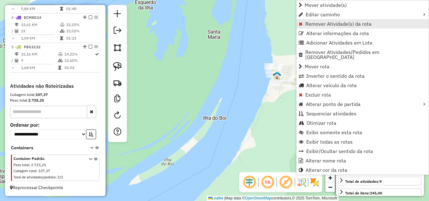
click at [328, 23] on span "Remover Atividade(s) da rota" at bounding box center [338, 23] width 66 height 5
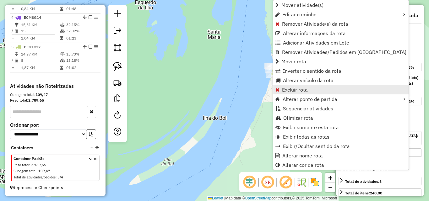
click at [293, 88] on span "Excluir rota" at bounding box center [295, 89] width 26 height 5
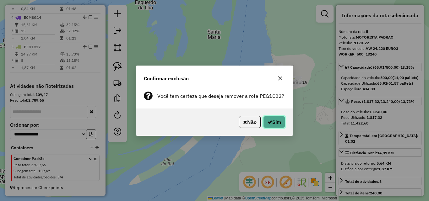
click at [274, 120] on button "Sim" at bounding box center [274, 122] width 22 height 12
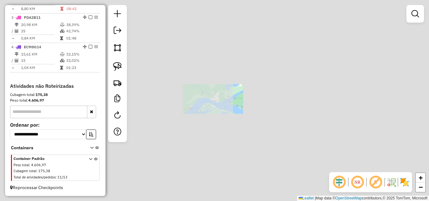
scroll to position [294, 0]
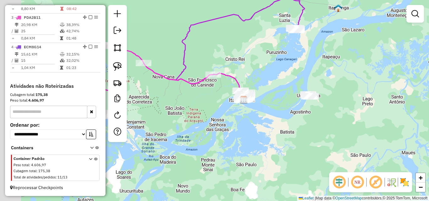
drag, startPoint x: 177, startPoint y: 120, endPoint x: 206, endPoint y: 119, distance: 28.9
click at [205, 119] on div "Janela de atendimento Grade de atendimento Capacidade Transportadoras Veículos …" at bounding box center [214, 100] width 429 height 201
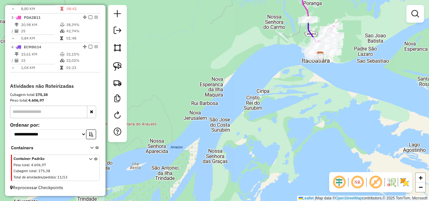
drag, startPoint x: 356, startPoint y: 91, endPoint x: 286, endPoint y: 135, distance: 82.4
click at [289, 135] on div "Janela de atendimento Grade de atendimento Capacidade Transportadoras Veículos …" at bounding box center [214, 100] width 429 height 201
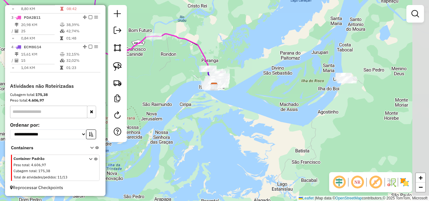
drag, startPoint x: 366, startPoint y: 95, endPoint x: 307, endPoint y: 99, distance: 58.8
click at [309, 99] on div "Janela de atendimento Grade de atendimento Capacidade Transportadoras Veículos …" at bounding box center [214, 100] width 429 height 201
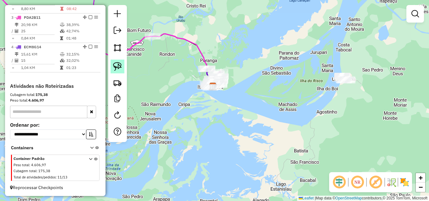
click at [120, 69] on img at bounding box center [117, 66] width 9 height 9
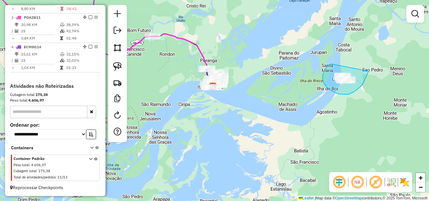
drag, startPoint x: 332, startPoint y: 64, endPoint x: 369, endPoint y: 71, distance: 37.8
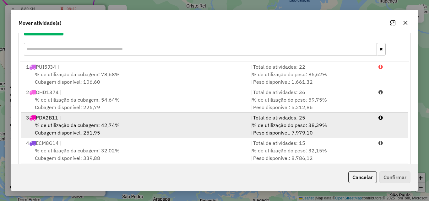
scroll to position [91, 0]
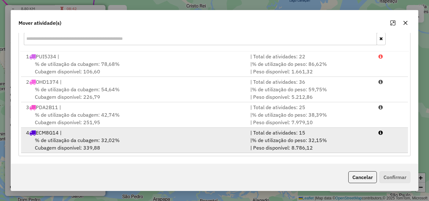
click at [97, 142] on span "% de utilização da cubagem: 32,02%" at bounding box center [77, 140] width 85 height 6
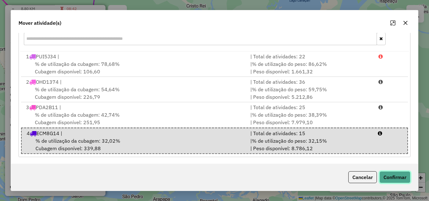
click at [400, 177] on button "Confirmar" at bounding box center [394, 177] width 31 height 12
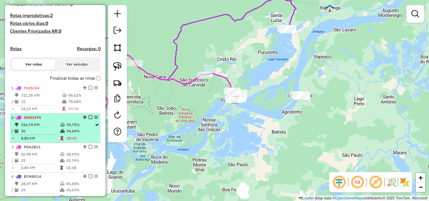
scroll to position [168, 0]
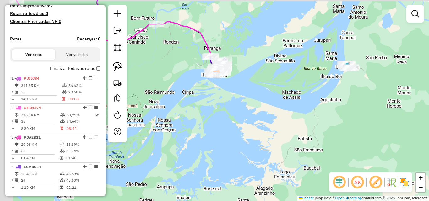
drag, startPoint x: 215, startPoint y: 104, endPoint x: 258, endPoint y: 118, distance: 44.6
click at [258, 118] on div "Janela de atendimento Grade de atendimento Capacidade Transportadoras Veículos …" at bounding box center [214, 100] width 429 height 201
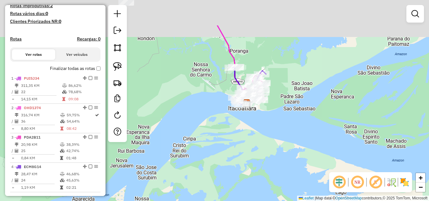
drag, startPoint x: 252, startPoint y: 81, endPoint x: 254, endPoint y: 129, distance: 47.5
click at [254, 129] on div "Janela de atendimento Grade de atendimento Capacidade Transportadoras Veículos …" at bounding box center [214, 100] width 429 height 201
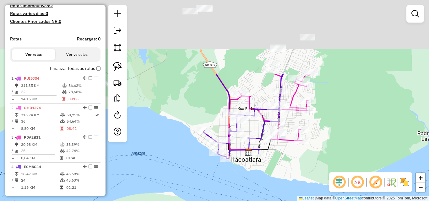
drag, startPoint x: 228, startPoint y: 101, endPoint x: 241, endPoint y: 193, distance: 93.5
click at [242, 197] on div "Janela de atendimento Grade de atendimento Capacidade Transportadoras Veículos …" at bounding box center [214, 100] width 429 height 201
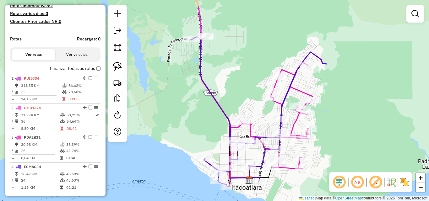
drag, startPoint x: 212, startPoint y: 19, endPoint x: 213, endPoint y: 76, distance: 56.2
click at [213, 76] on div "Janela de atendimento Grade de atendimento Capacidade Transportadoras Veículos …" at bounding box center [214, 100] width 429 height 201
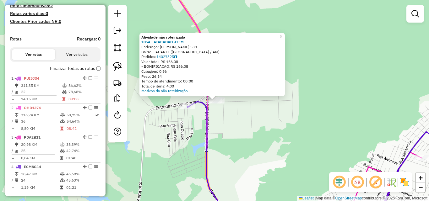
click at [238, 116] on div "Atividade não roteirizada 1054 - ATACADAO JTEM Endereço: [PERSON_NAME] 530 Bair…" at bounding box center [214, 100] width 429 height 201
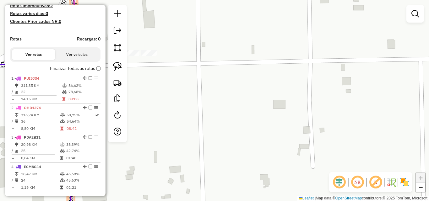
drag, startPoint x: 162, startPoint y: 68, endPoint x: 264, endPoint y: 99, distance: 106.8
click at [267, 101] on div "Janela de atendimento Grade de atendimento Capacidade Transportadoras Veículos …" at bounding box center [214, 100] width 429 height 201
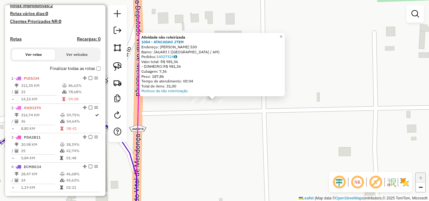
click at [223, 121] on div "Atividade não roteirizada 1054 - ATACADAO JTEM Endereço: [PERSON_NAME] 530 Bair…" at bounding box center [214, 100] width 429 height 201
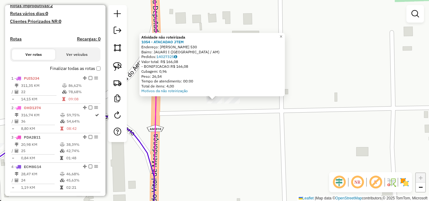
click at [204, 122] on div "Atividade não roteirizada 1054 - ATACADAO JTEM Endereço: [PERSON_NAME] 530 Bair…" at bounding box center [214, 100] width 429 height 201
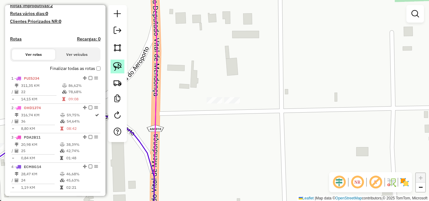
click at [121, 65] on img at bounding box center [117, 66] width 9 height 9
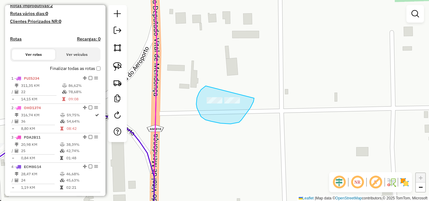
drag, startPoint x: 206, startPoint y: 86, endPoint x: 254, endPoint y: 95, distance: 49.6
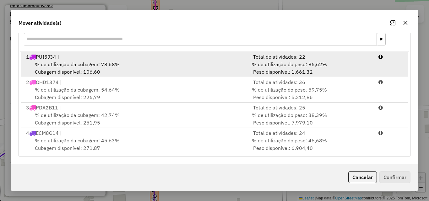
scroll to position [91, 0]
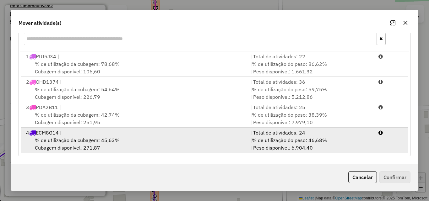
click at [102, 141] on span "% de utilização da cubagem: 45,63%" at bounding box center [77, 140] width 85 height 6
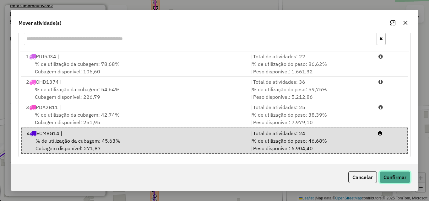
click at [399, 175] on button "Confirmar" at bounding box center [394, 177] width 31 height 12
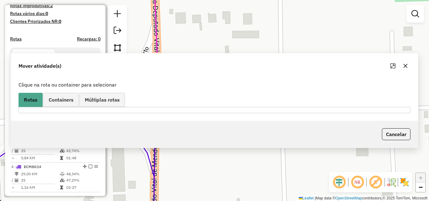
scroll to position [0, 0]
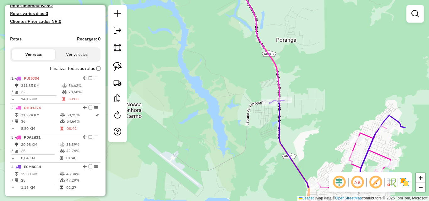
drag, startPoint x: 359, startPoint y: 144, endPoint x: 304, endPoint y: 80, distance: 83.9
click at [312, 85] on div "Janela de atendimento Grade de atendimento Capacidade Transportadoras Veículos …" at bounding box center [214, 100] width 429 height 201
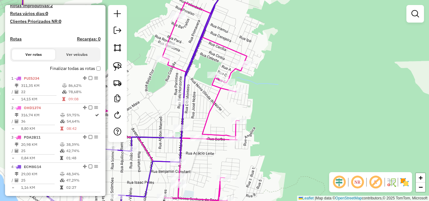
drag, startPoint x: 375, startPoint y: 134, endPoint x: 342, endPoint y: 117, distance: 36.7
click at [348, 120] on div "Janela de atendimento Grade de atendimento Capacidade Transportadoras Veículos …" at bounding box center [214, 100] width 429 height 201
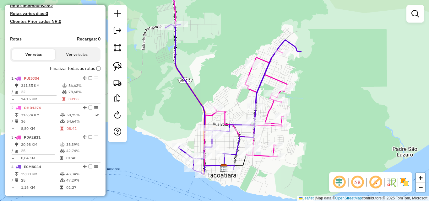
click at [357, 135] on div "Janela de atendimento Grade de atendimento Capacidade Transportadoras Veículos …" at bounding box center [214, 100] width 429 height 201
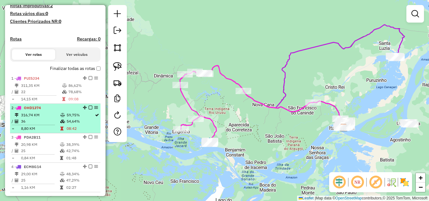
click at [45, 125] on td "36" at bounding box center [40, 121] width 39 height 6
select select "**********"
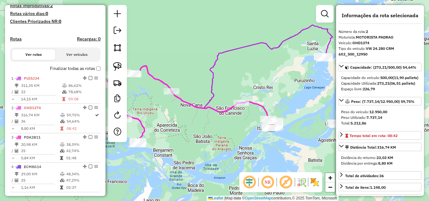
drag, startPoint x: 281, startPoint y: 148, endPoint x: 236, endPoint y: 138, distance: 45.7
click at [236, 138] on div "Janela de atendimento Grade de atendimento Capacidade Transportadoras Veículos …" at bounding box center [214, 100] width 429 height 201
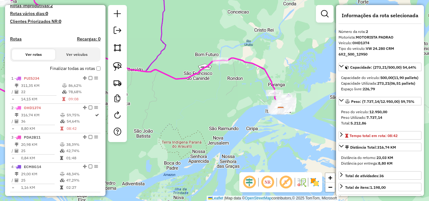
drag, startPoint x: 296, startPoint y: 135, endPoint x: 257, endPoint y: 159, distance: 45.5
click at [257, 159] on div "Janela de atendimento Grade de atendimento Capacidade Transportadoras Veículos …" at bounding box center [214, 100] width 429 height 201
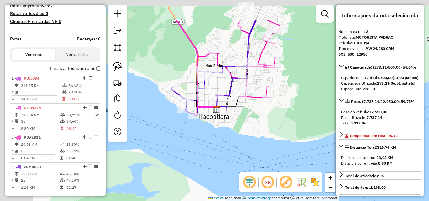
drag, startPoint x: 220, startPoint y: 109, endPoint x: 259, endPoint y: 141, distance: 50.6
click at [272, 150] on div "Janela de atendimento Grade de atendimento Capacidade Transportadoras Veículos …" at bounding box center [214, 100] width 429 height 201
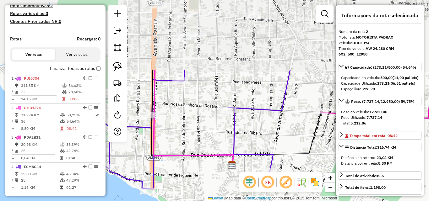
drag, startPoint x: 217, startPoint y: 58, endPoint x: 263, endPoint y: 148, distance: 101.1
click at [263, 148] on div "Janela de atendimento Grade de atendimento Capacidade Transportadoras Veículos …" at bounding box center [214, 100] width 429 height 201
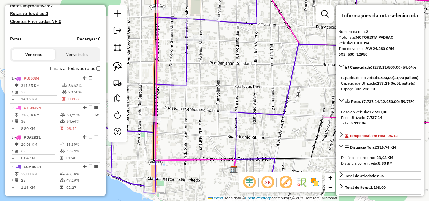
drag, startPoint x: 212, startPoint y: 49, endPoint x: 237, endPoint y: 91, distance: 49.4
click at [237, 91] on div "Janela de atendimento Grade de atendimento Capacidade Transportadoras Veículos …" at bounding box center [214, 100] width 429 height 201
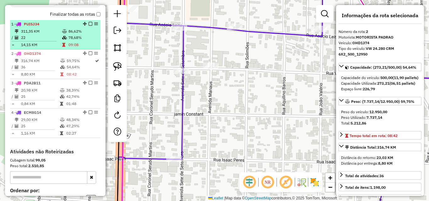
scroll to position [168, 0]
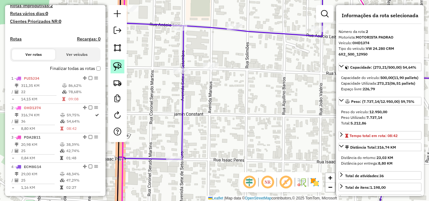
click at [117, 64] on img at bounding box center [117, 66] width 9 height 9
drag, startPoint x: 207, startPoint y: 54, endPoint x: 225, endPoint y: 67, distance: 22.3
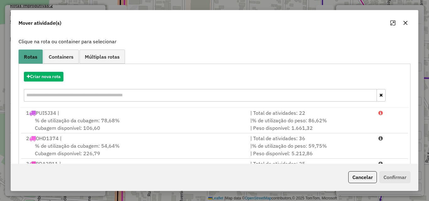
scroll to position [0, 0]
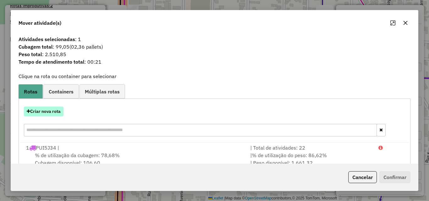
click at [60, 110] on button "Criar nova rota" at bounding box center [44, 112] width 40 height 10
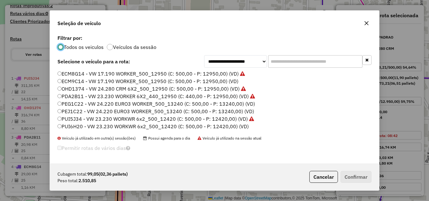
scroll to position [3, 2]
click at [130, 128] on label "PUI6H20 - VW 23.230 WORKWR 6x2_500_12420 (C: 500,00 - P: 12420,00) (VD)" at bounding box center [152, 127] width 191 height 8
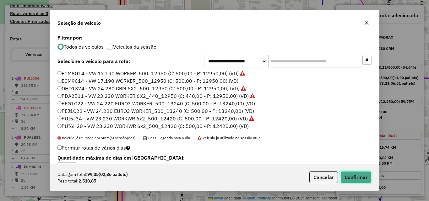
click at [352, 180] on button "Confirmar" at bounding box center [355, 177] width 31 height 12
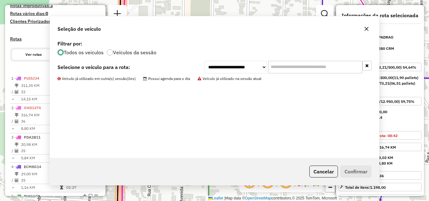
scroll to position [224, 0]
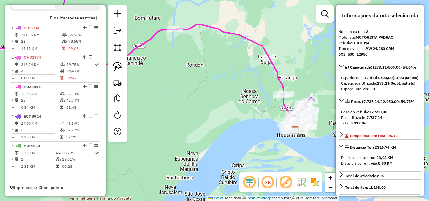
drag, startPoint x: 315, startPoint y: 79, endPoint x: 232, endPoint y: 81, distance: 82.3
click at [232, 81] on div "Janela de atendimento Grade de atendimento Capacidade Transportadoras Veículos …" at bounding box center [214, 100] width 429 height 201
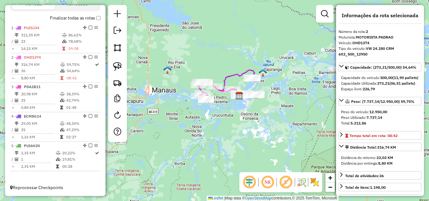
drag, startPoint x: 303, startPoint y: 119, endPoint x: 281, endPoint y: 128, distance: 23.1
click at [281, 128] on div "Janela de atendimento Grade de atendimento Capacidade Transportadoras Veículos …" at bounding box center [214, 100] width 429 height 201
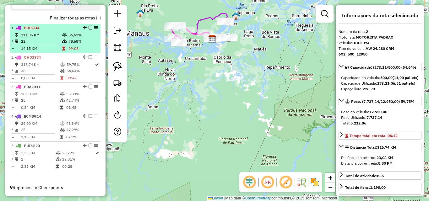
click at [42, 49] on td "14,15 KM" at bounding box center [41, 49] width 41 height 6
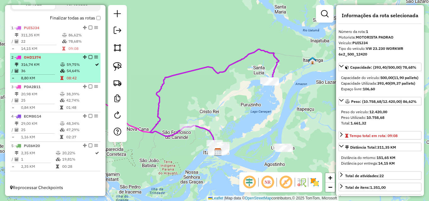
click at [37, 74] on td at bounding box center [35, 74] width 49 height 1
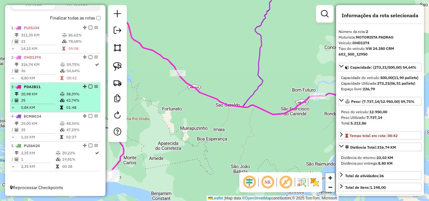
click at [27, 98] on td "25" at bounding box center [40, 100] width 39 height 6
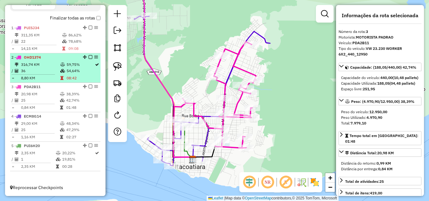
click at [62, 72] on icon at bounding box center [62, 71] width 5 height 4
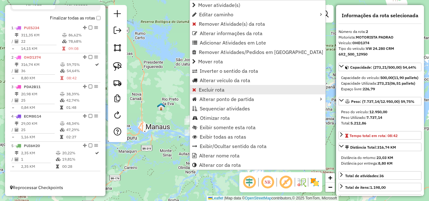
click at [208, 89] on span "Excluir rota" at bounding box center [212, 89] width 26 height 5
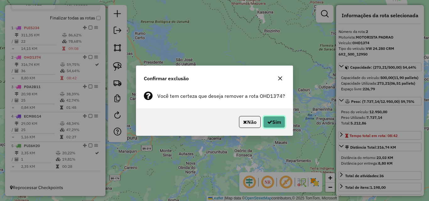
click at [265, 119] on button "Sim" at bounding box center [274, 122] width 22 height 12
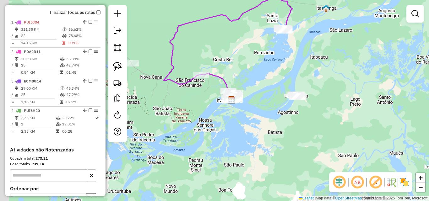
drag, startPoint x: 203, startPoint y: 83, endPoint x: 266, endPoint y: 89, distance: 63.7
click at [266, 89] on div "Janela de atendimento Grade de atendimento Capacidade Transportadoras Veículos …" at bounding box center [214, 100] width 429 height 201
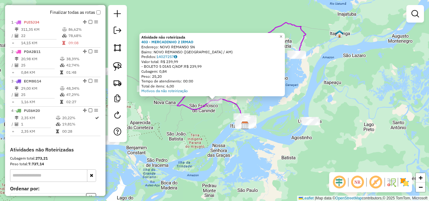
click at [208, 117] on div "Atividade não roteirizada 403 - MERCADINHO 2 [PERSON_NAME]: NOVO REMANSO SN Bai…" at bounding box center [214, 100] width 429 height 201
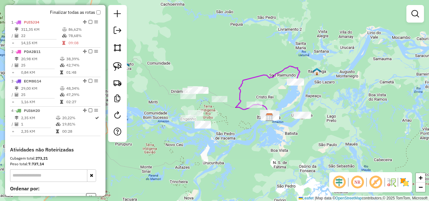
drag, startPoint x: 213, startPoint y: 124, endPoint x: 251, endPoint y: 120, distance: 38.2
click at [256, 121] on div "Janela de atendimento Grade de atendimento Capacidade Transportadoras Veículos …" at bounding box center [214, 100] width 429 height 201
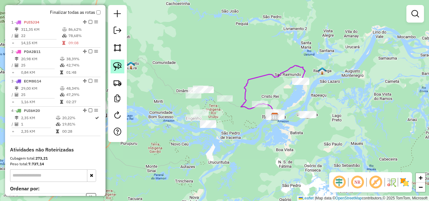
click at [123, 66] on link at bounding box center [118, 67] width 14 height 14
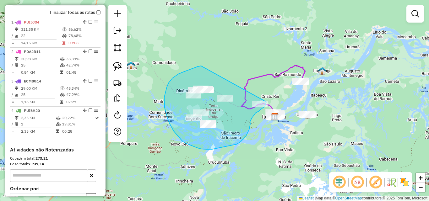
click at [267, 101] on div "Janela de atendimento Grade de atendimento Capacidade Transportadoras Veículos …" at bounding box center [214, 100] width 429 height 201
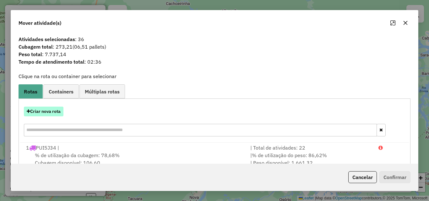
click at [58, 115] on button "Criar nova rota" at bounding box center [44, 112] width 40 height 10
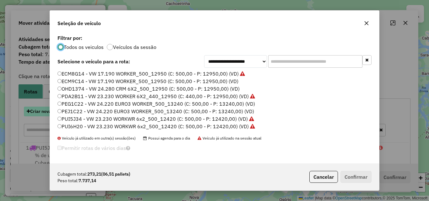
scroll to position [3, 2]
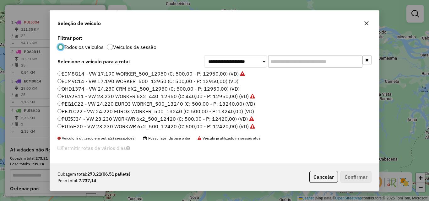
click at [90, 84] on label "ECM9C14 - VW 17.190 WORKER_500_12950 (C: 500,00 - P: 12950,00) (VD)" at bounding box center [147, 82] width 181 height 8
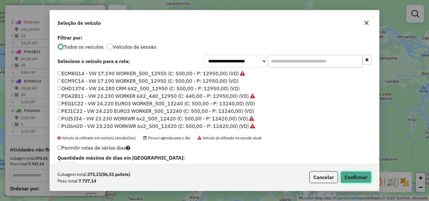
click at [358, 181] on button "Confirmar" at bounding box center [355, 177] width 31 height 12
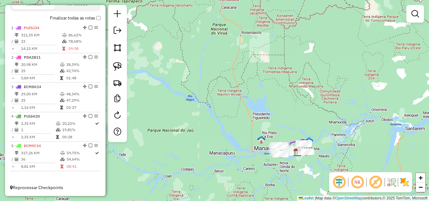
drag, startPoint x: 366, startPoint y: 138, endPoint x: 318, endPoint y: 134, distance: 47.6
click at [321, 135] on div "Janela de atendimento Grade de atendimento Capacidade Transportadoras Veículos …" at bounding box center [214, 100] width 429 height 201
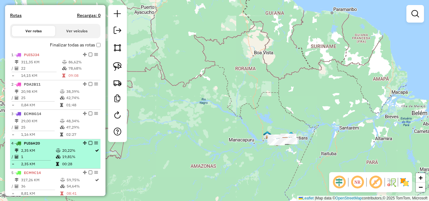
scroll to position [161, 0]
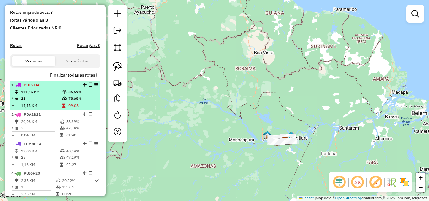
click at [73, 95] on td "86,62%" at bounding box center [83, 92] width 30 height 6
select select "**********"
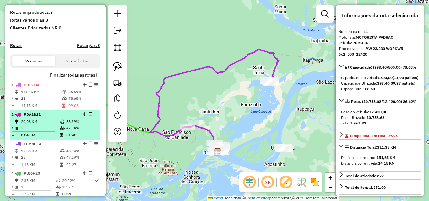
click at [62, 131] on td at bounding box center [63, 128] width 6 height 6
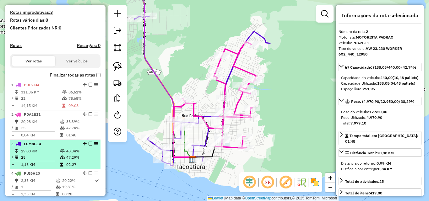
click at [56, 155] on td "29,00 KM" at bounding box center [40, 151] width 39 height 6
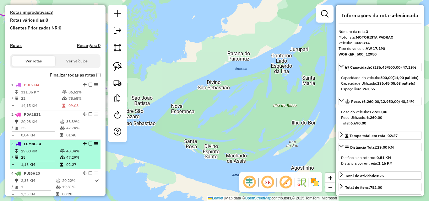
scroll to position [193, 0]
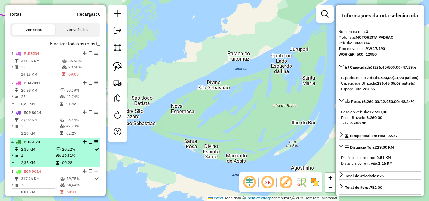
click at [58, 151] on icon at bounding box center [58, 150] width 5 height 4
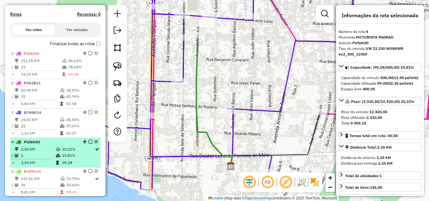
scroll to position [224, 0]
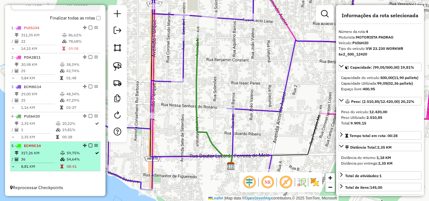
click at [50, 159] on td "36" at bounding box center [40, 159] width 39 height 6
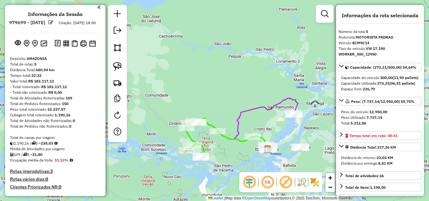
scroll to position [0, 0]
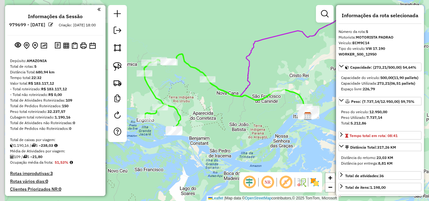
drag, startPoint x: 205, startPoint y: 116, endPoint x: 238, endPoint y: 133, distance: 37.2
click at [239, 134] on div "Janela de atendimento Grade de atendimento Capacidade Transportadoras Veículos …" at bounding box center [214, 100] width 429 height 201
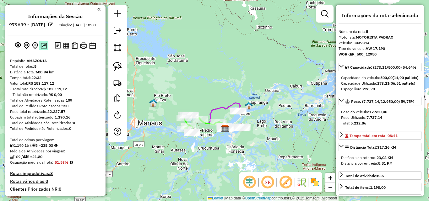
click at [41, 49] on img at bounding box center [44, 46] width 7 height 6
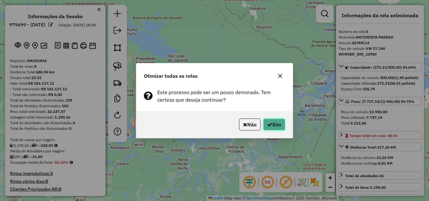
click at [275, 125] on button "Sim" at bounding box center [274, 125] width 22 height 12
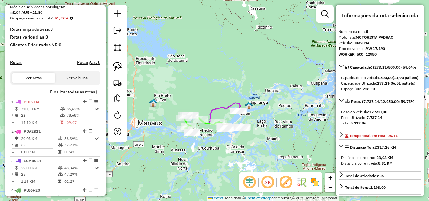
scroll to position [224, 0]
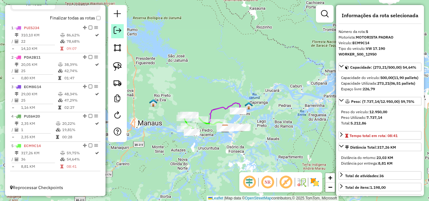
click at [117, 36] on link at bounding box center [117, 31] width 13 height 14
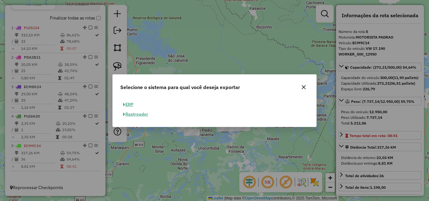
click at [129, 102] on button "ERP" at bounding box center [128, 105] width 16 height 10
select select "**"
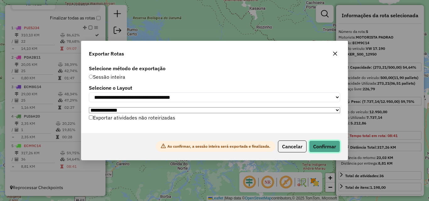
click at [326, 151] on button "Confirmar" at bounding box center [324, 147] width 31 height 12
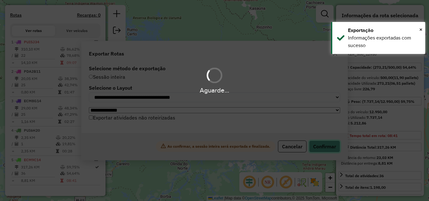
scroll to position [215, 0]
